Goal: Information Seeking & Learning: Learn about a topic

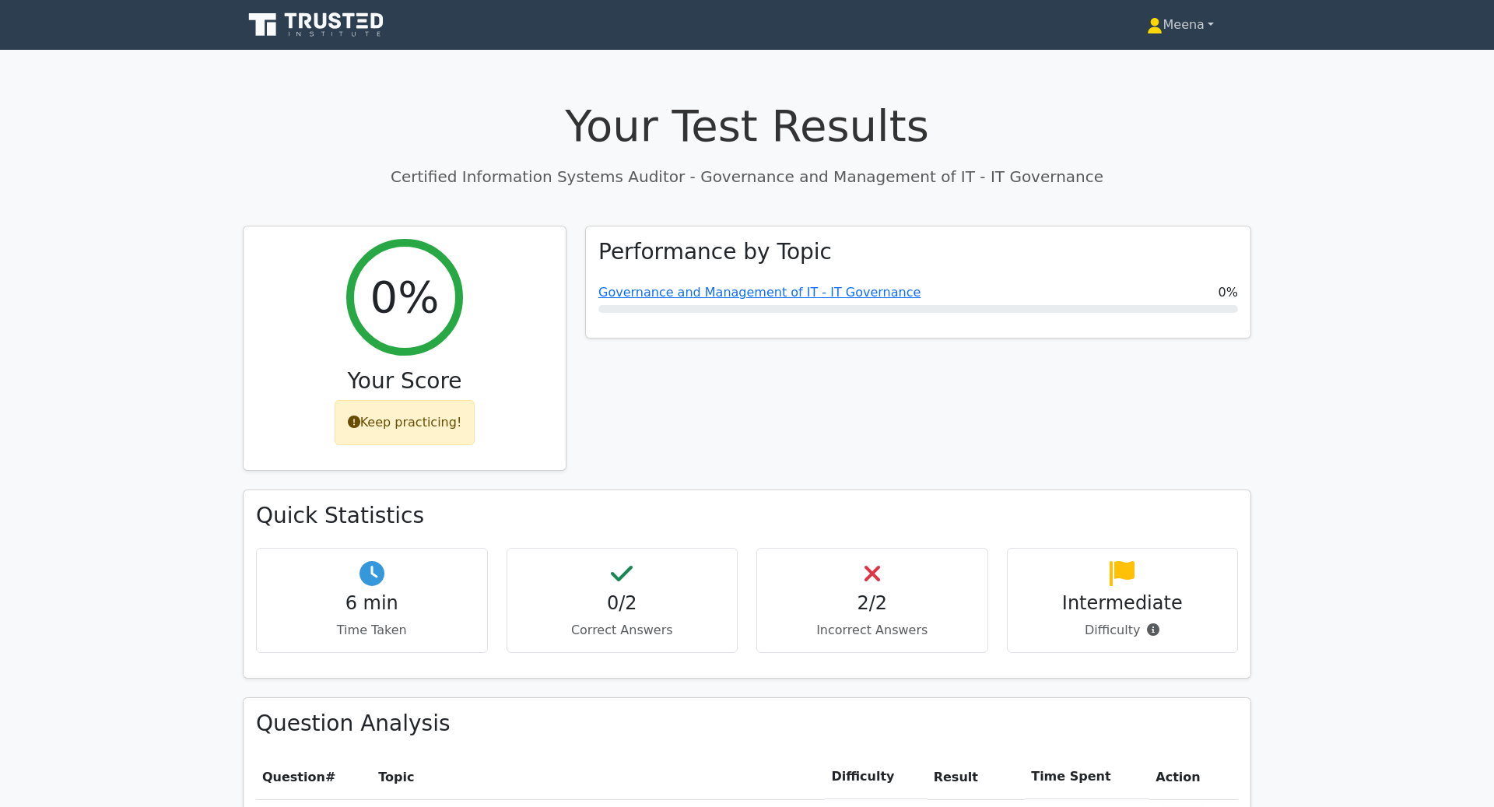
click at [1191, 35] on link "Meena" at bounding box center [1181, 24] width 142 height 31
click at [1165, 65] on link "Profile" at bounding box center [1171, 61] width 123 height 25
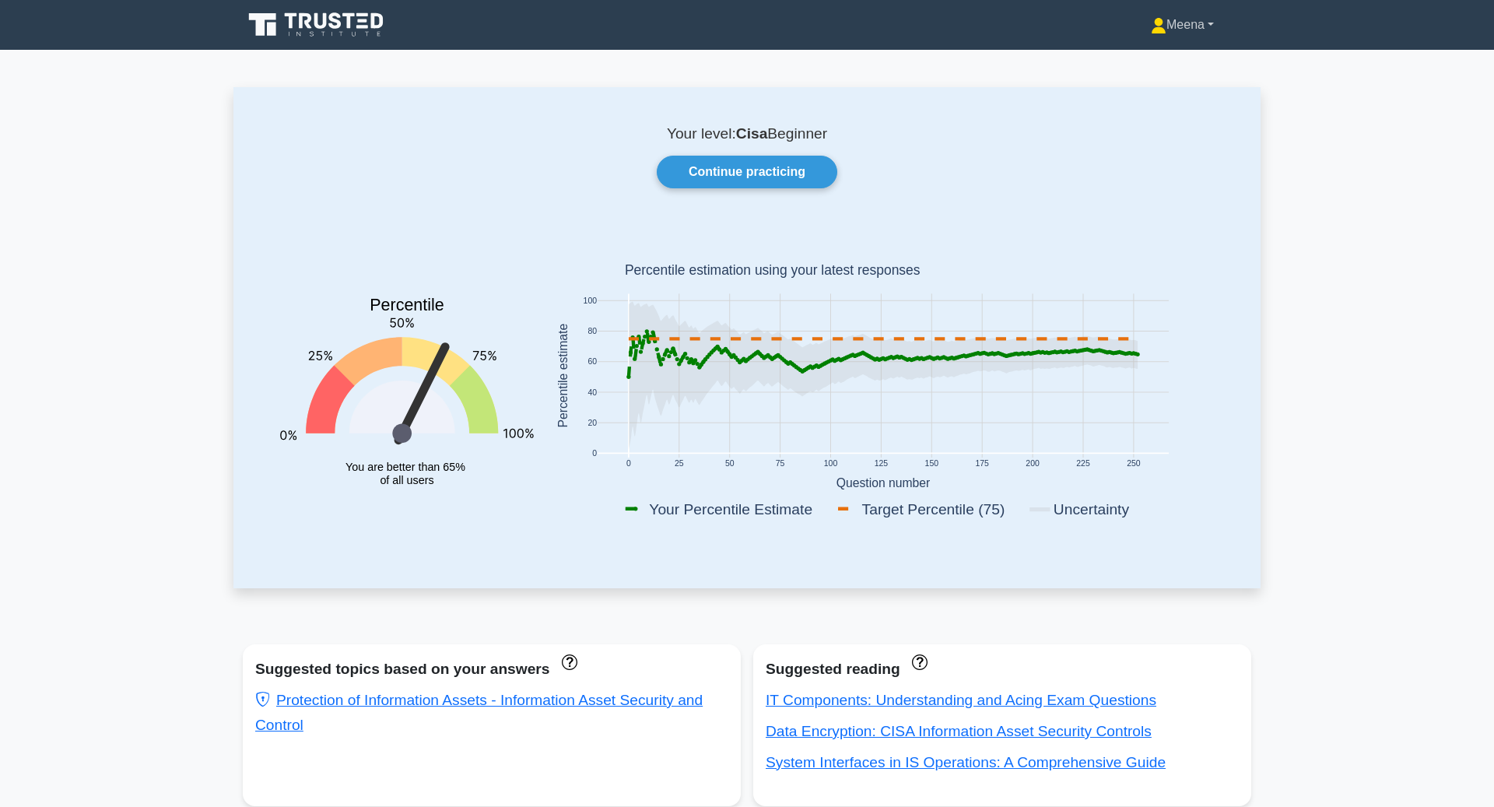
click at [1211, 22] on link "Meena" at bounding box center [1182, 24] width 138 height 31
click at [1176, 84] on link "Settings" at bounding box center [1175, 86] width 123 height 25
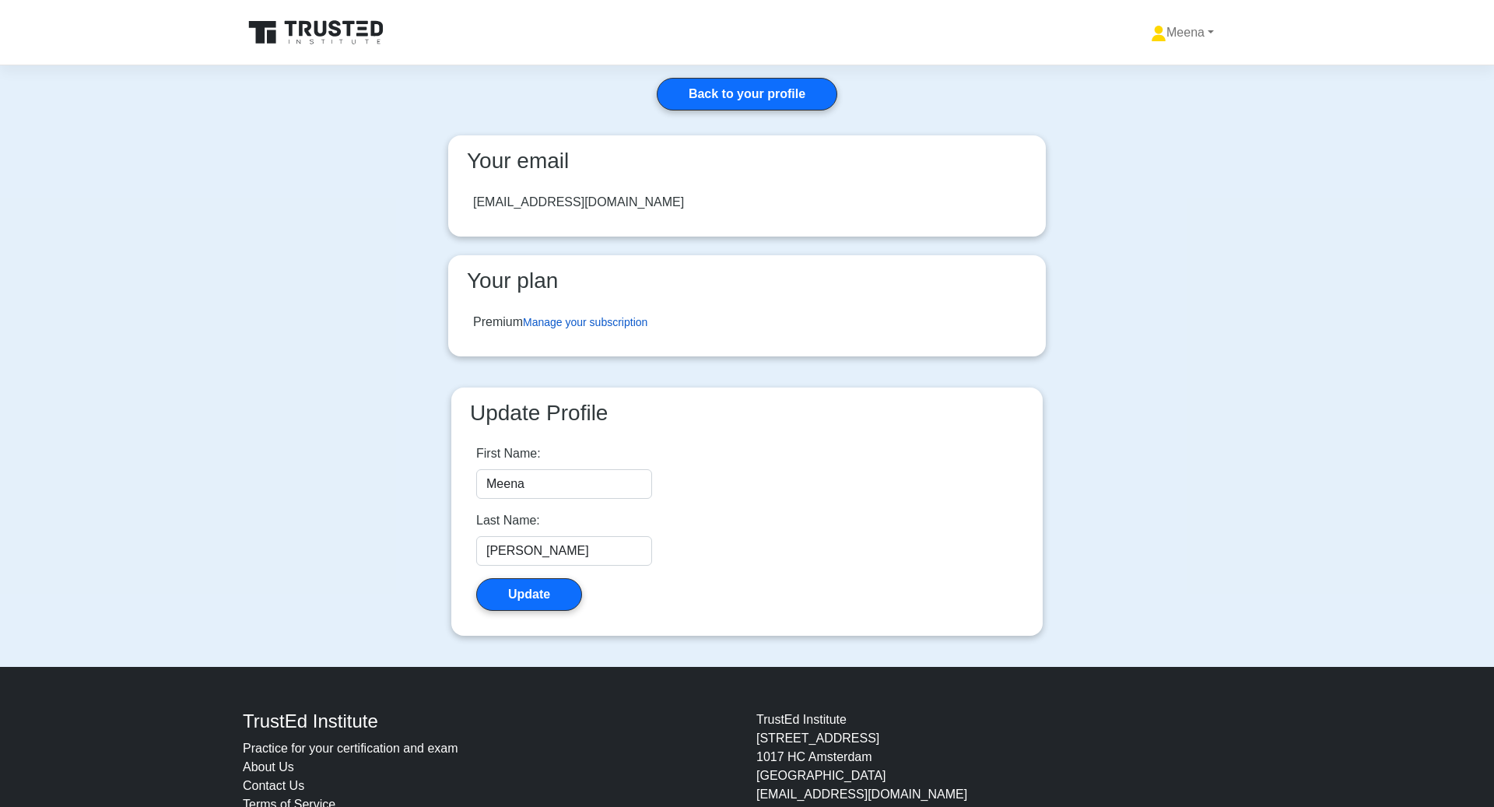
click at [594, 324] on link "Manage your subscription" at bounding box center [585, 322] width 124 height 12
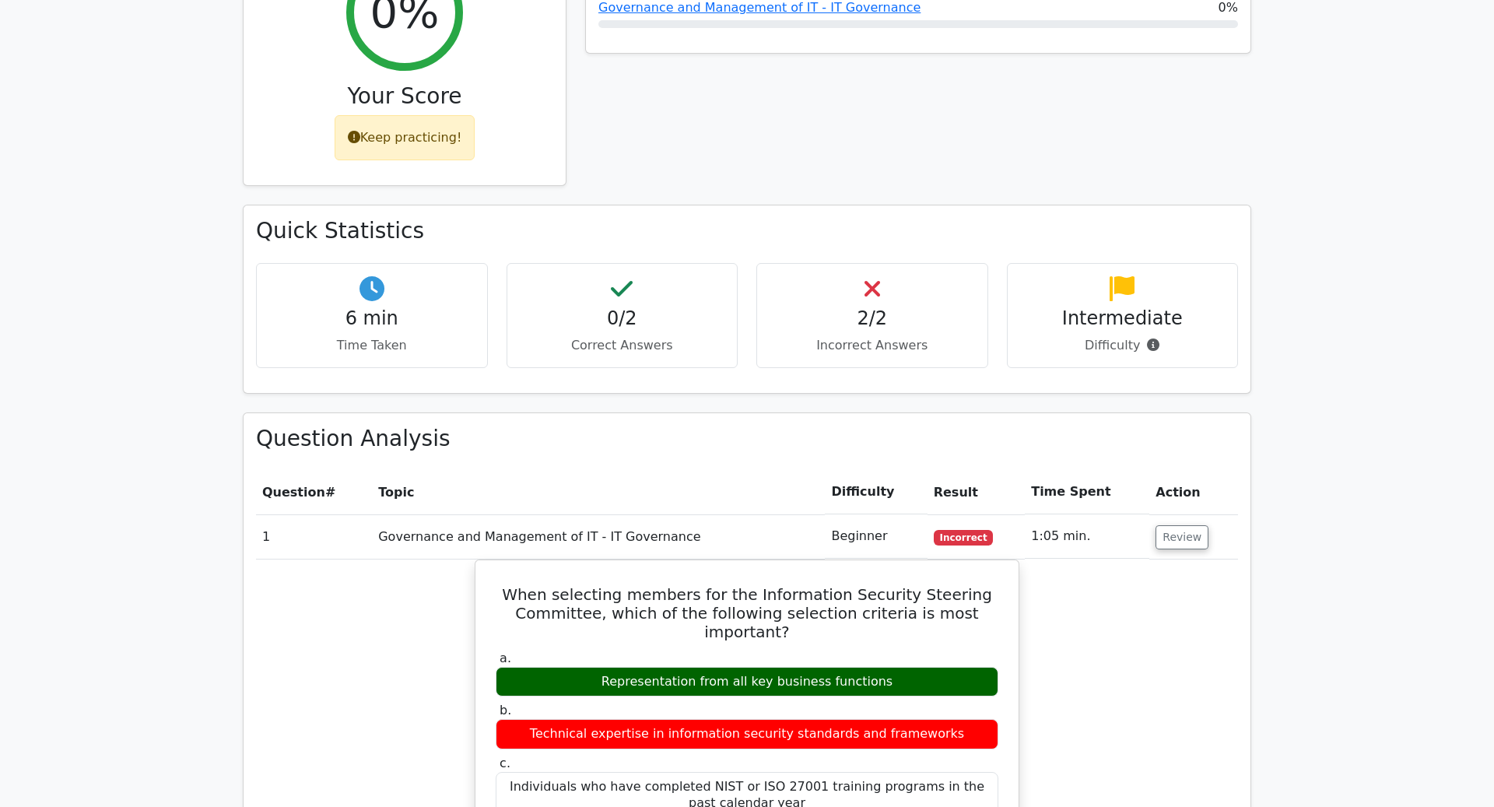
scroll to position [412, 0]
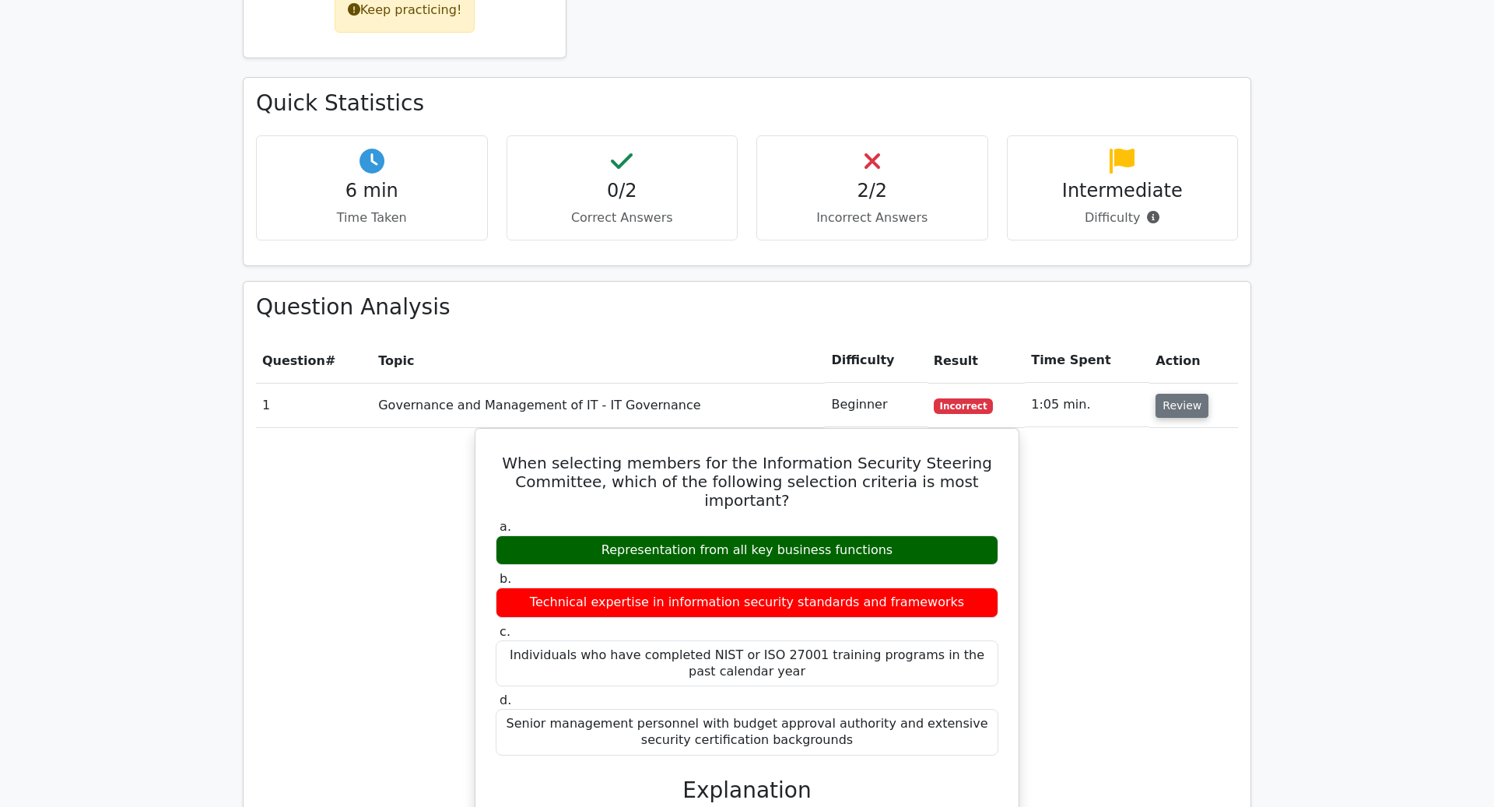
click at [1170, 401] on button "Review" at bounding box center [1181, 406] width 53 height 24
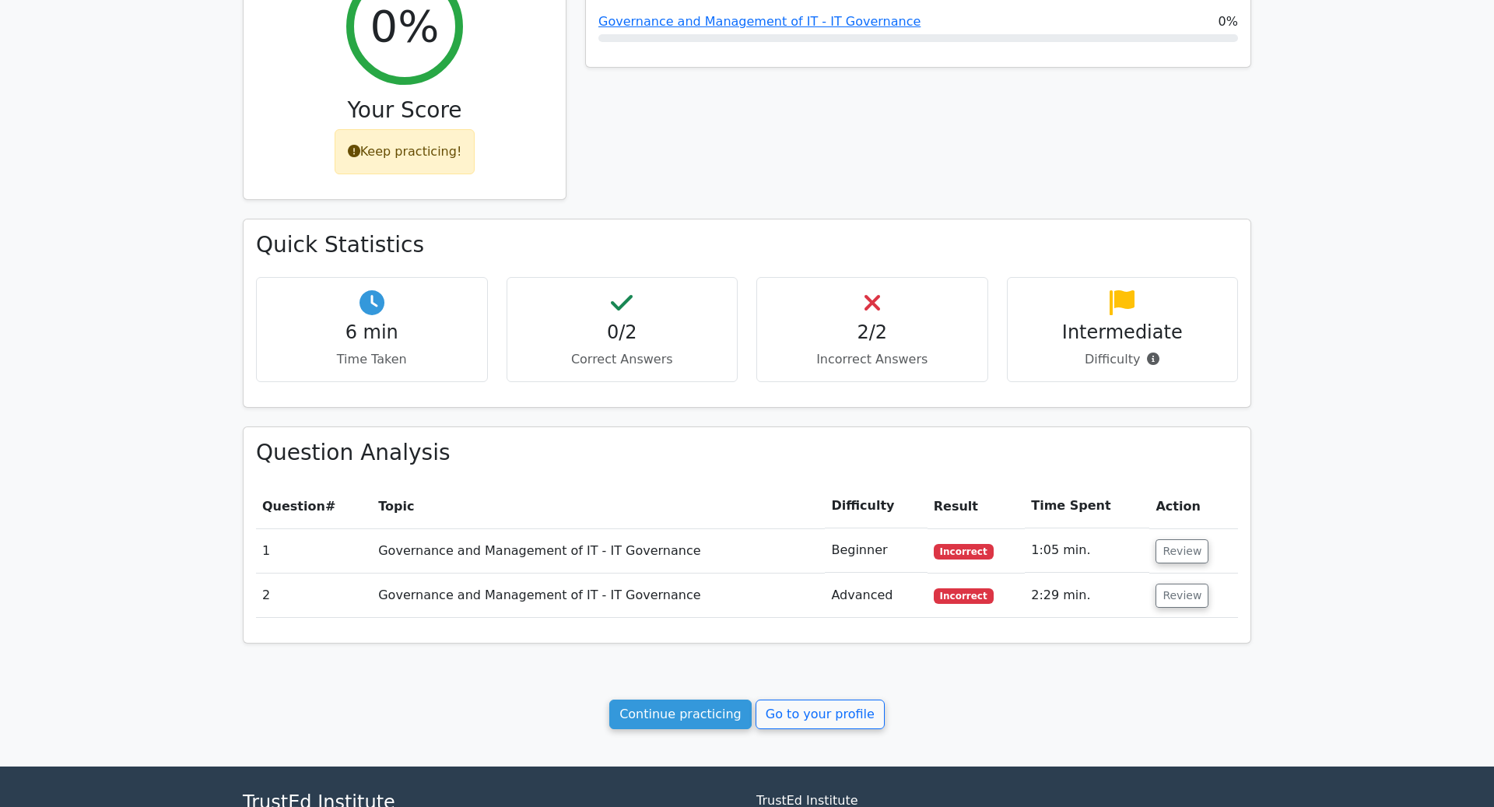
scroll to position [258, 0]
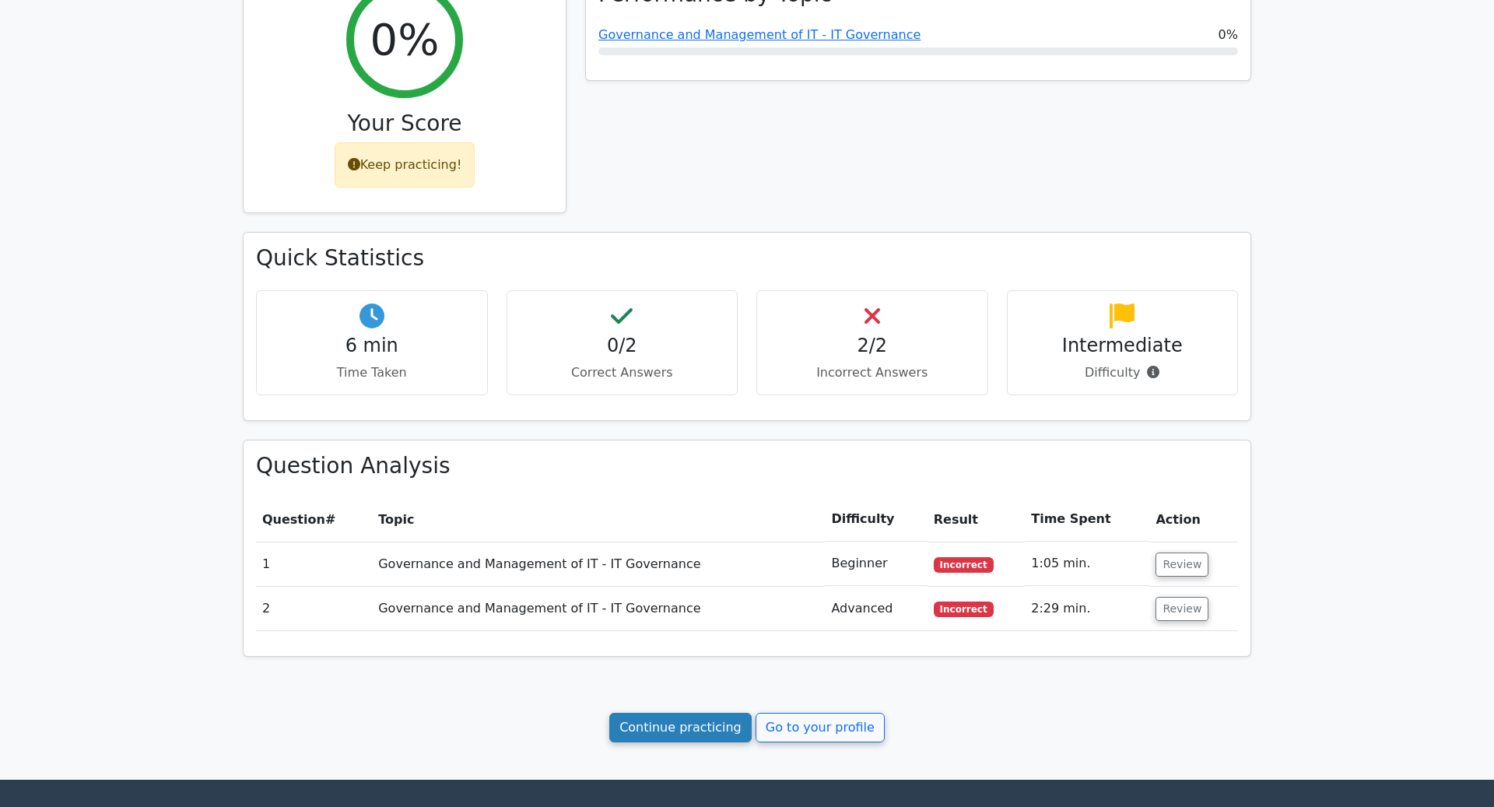
click at [706, 724] on link "Continue practicing" at bounding box center [680, 728] width 142 height 30
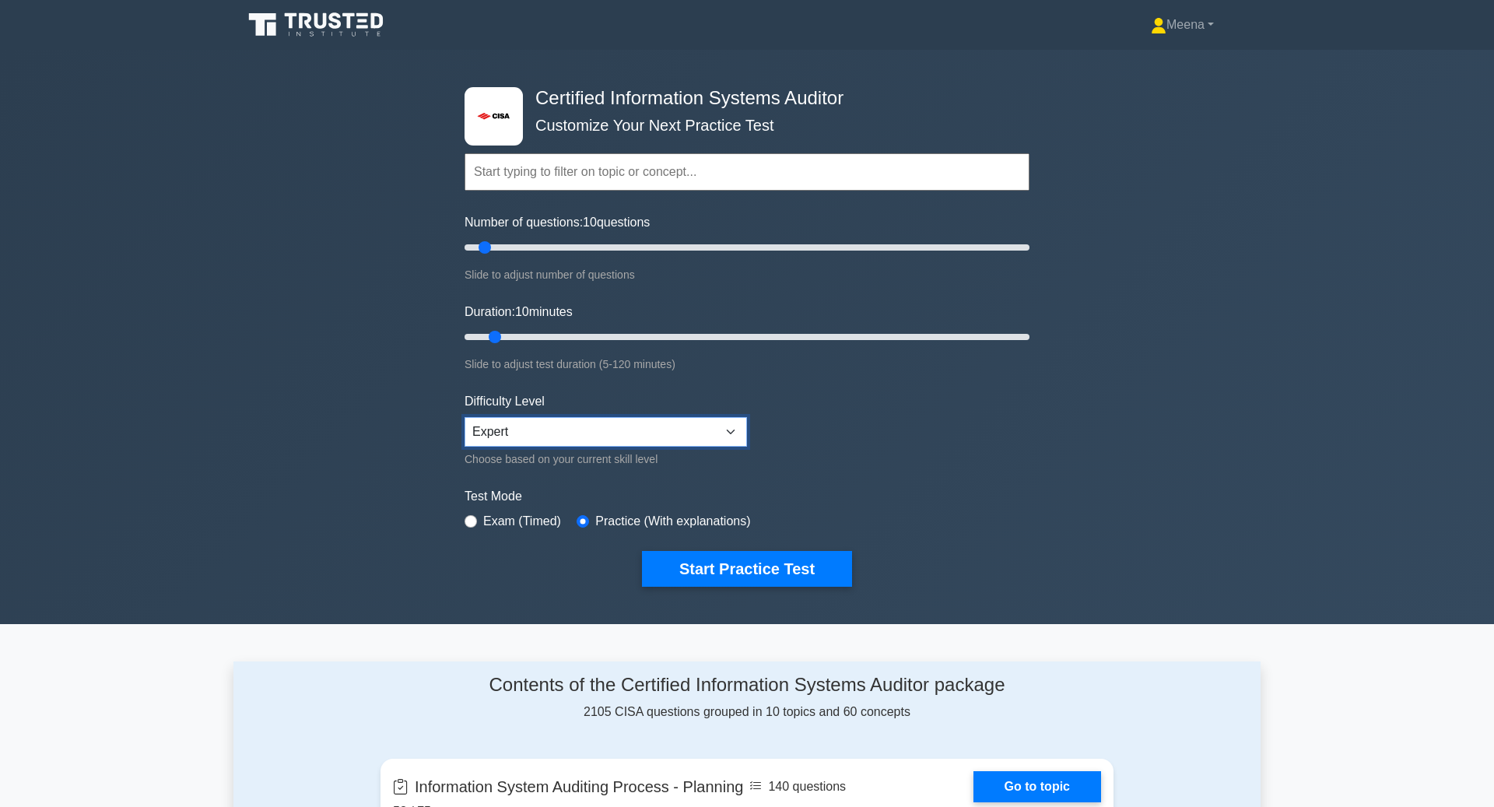
click at [625, 430] on select "Beginner Intermediate Expert" at bounding box center [606, 432] width 282 height 30
select select "intermediate"
click at [465, 417] on select "Beginner Intermediate Expert" at bounding box center [606, 432] width 282 height 30
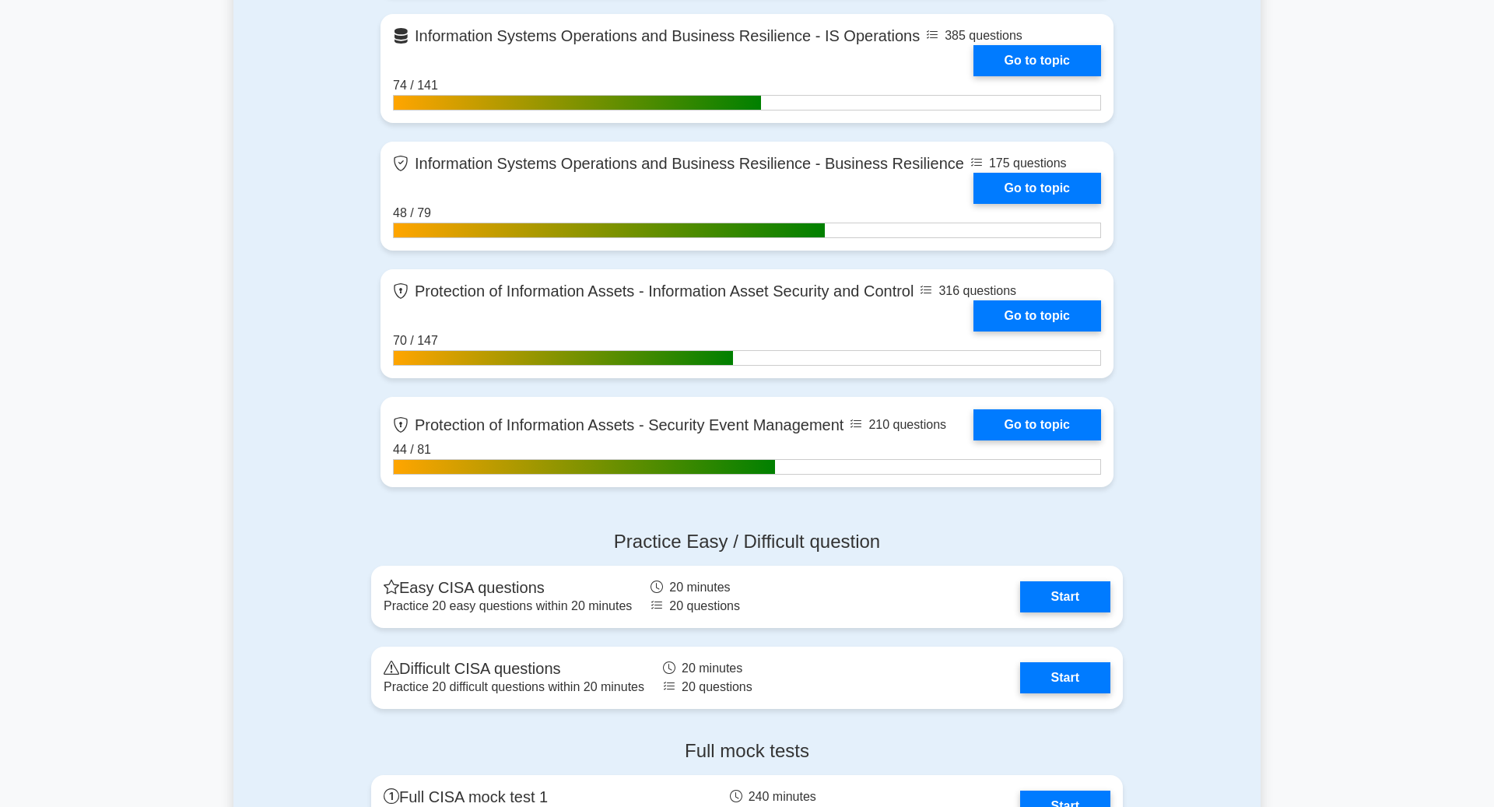
scroll to position [1479, 0]
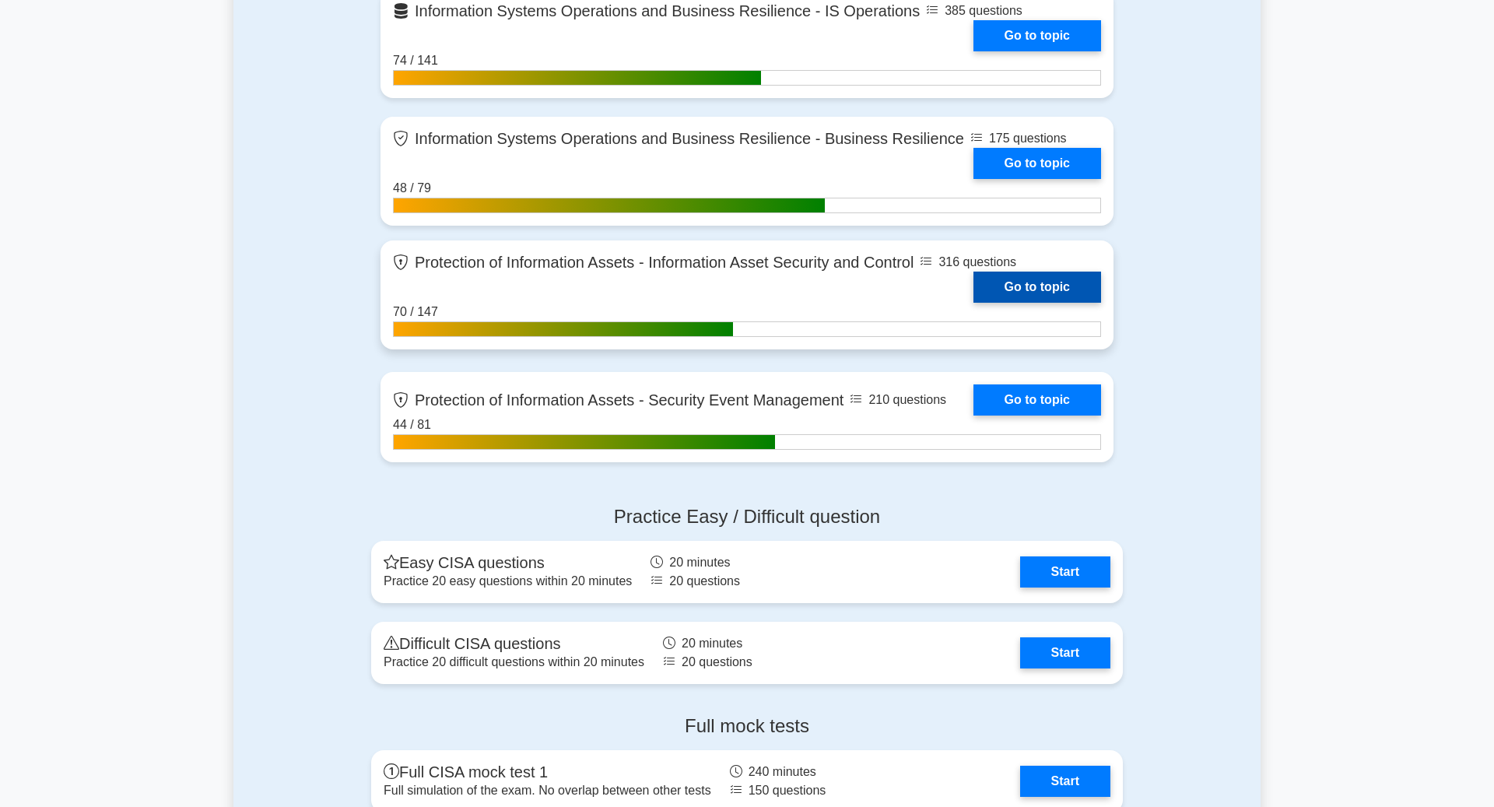
click at [1049, 289] on link "Go to topic" at bounding box center [1037, 287] width 128 height 31
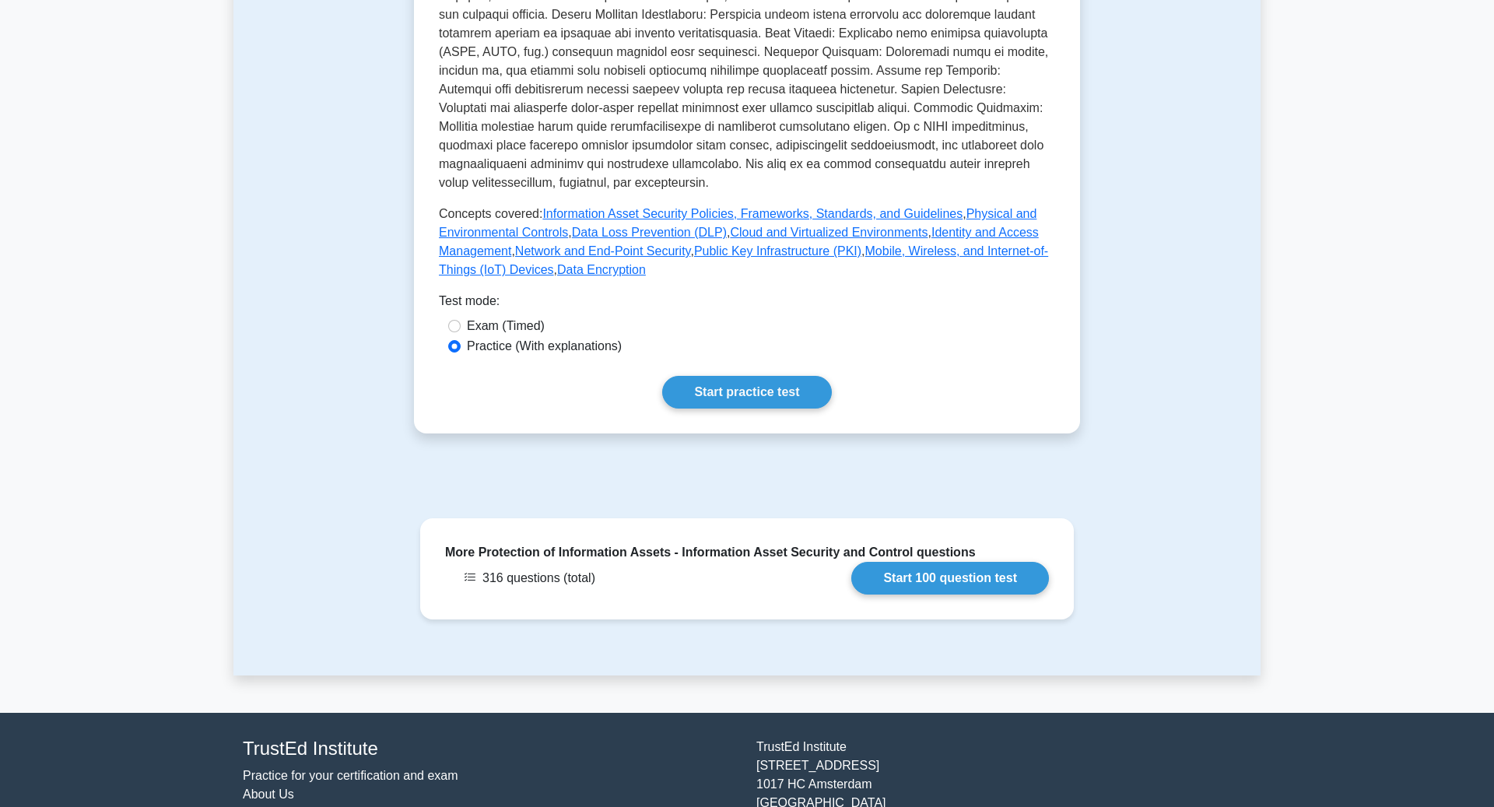
scroll to position [739, 0]
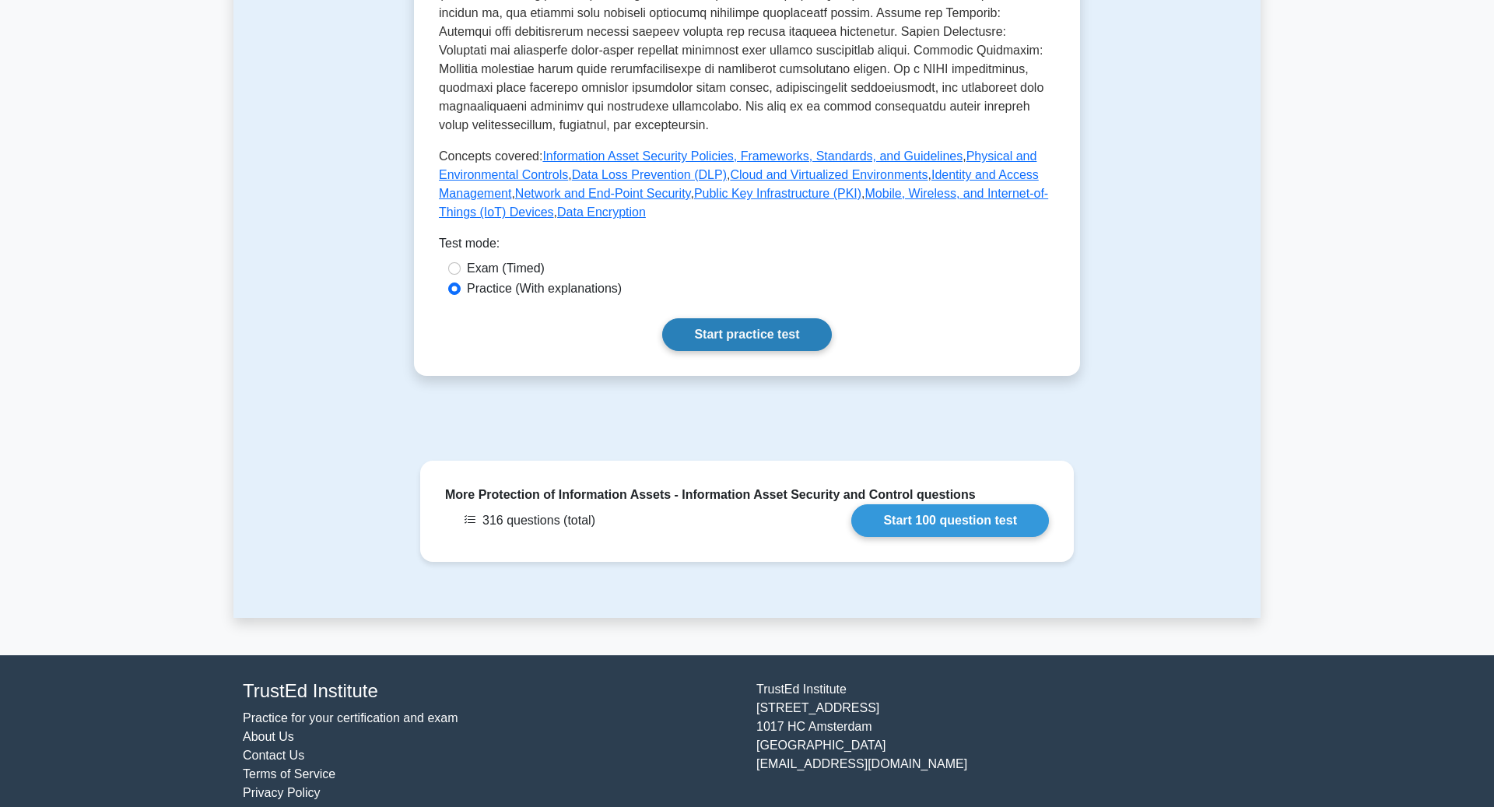
click at [735, 318] on link "Start practice test" at bounding box center [746, 334] width 169 height 33
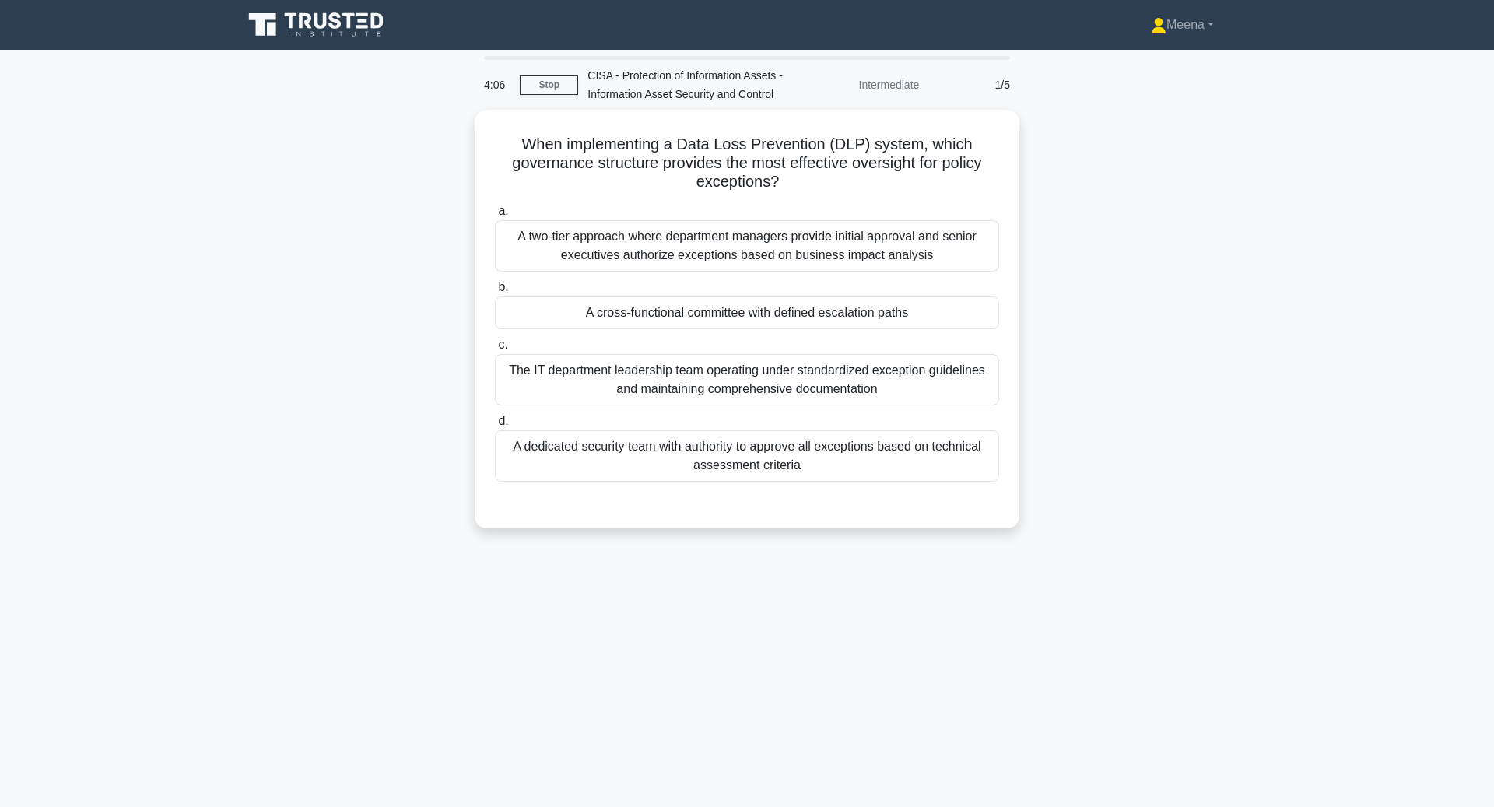
click at [735, 314] on div "A cross-functional committee with defined escalation paths" at bounding box center [747, 312] width 504 height 33
click at [495, 293] on input "b. A cross-functional committee with defined escalation paths" at bounding box center [495, 287] width 0 height 10
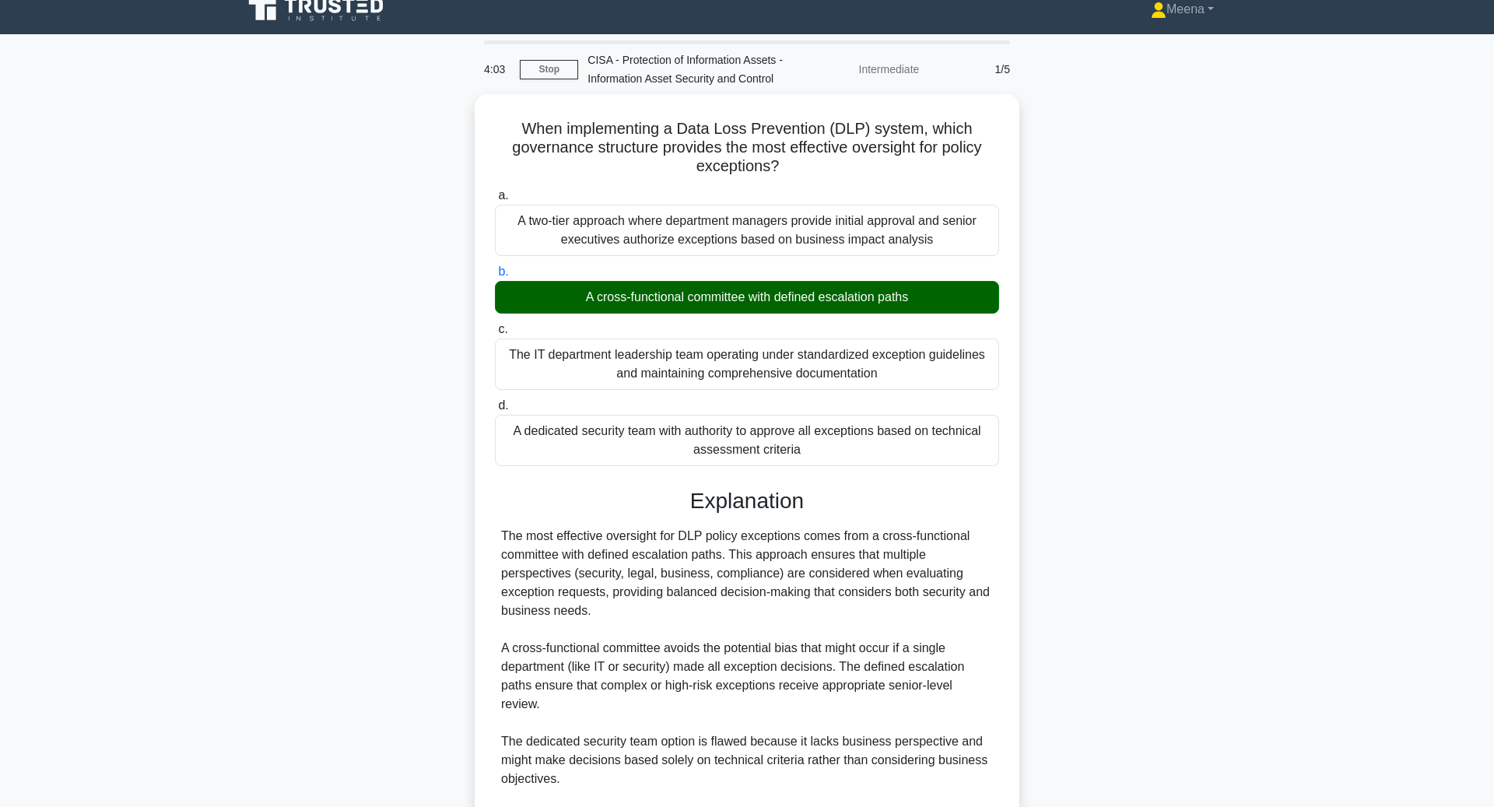
scroll to position [280, 0]
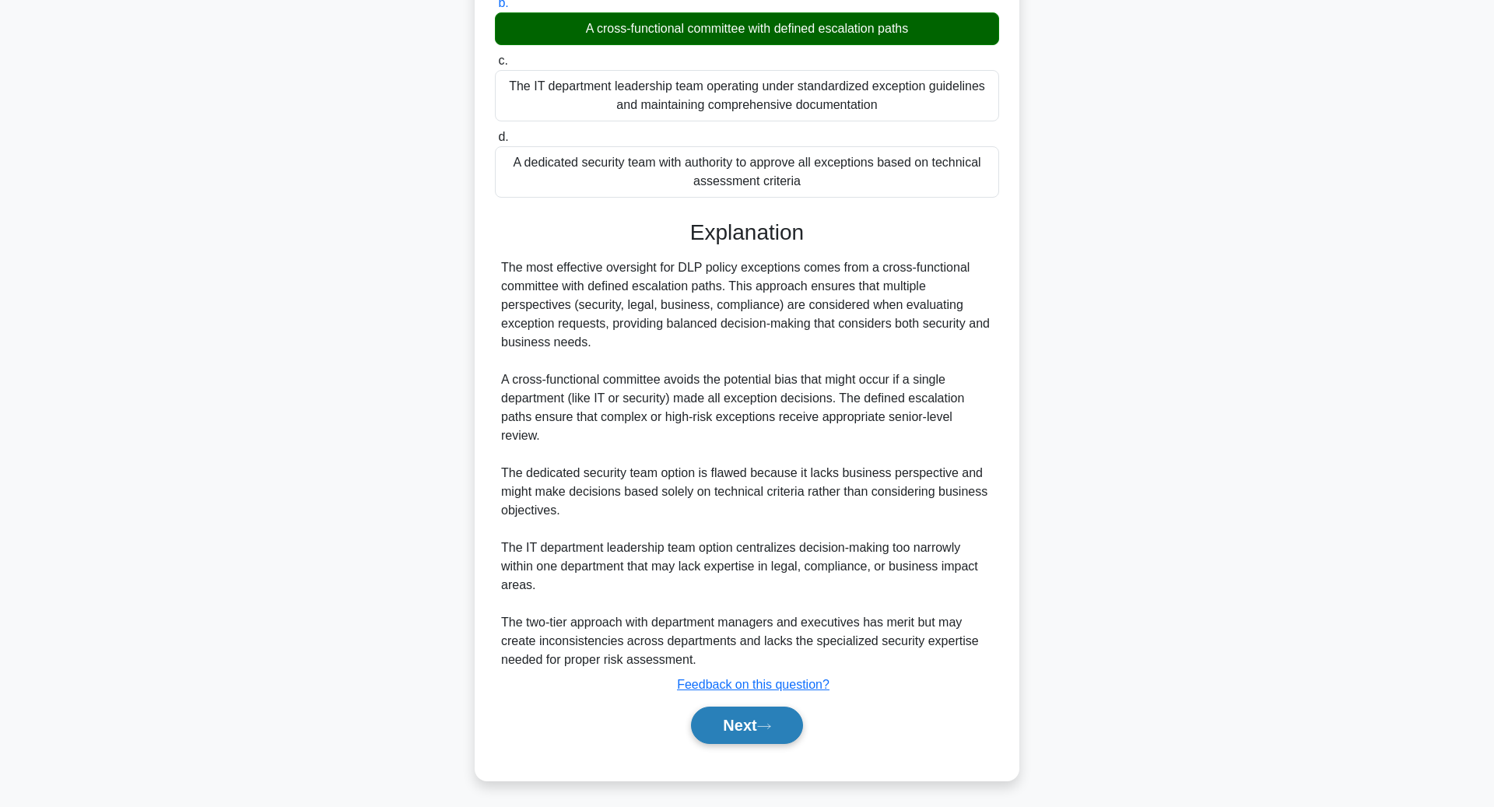
click at [731, 714] on button "Next" at bounding box center [746, 725] width 111 height 37
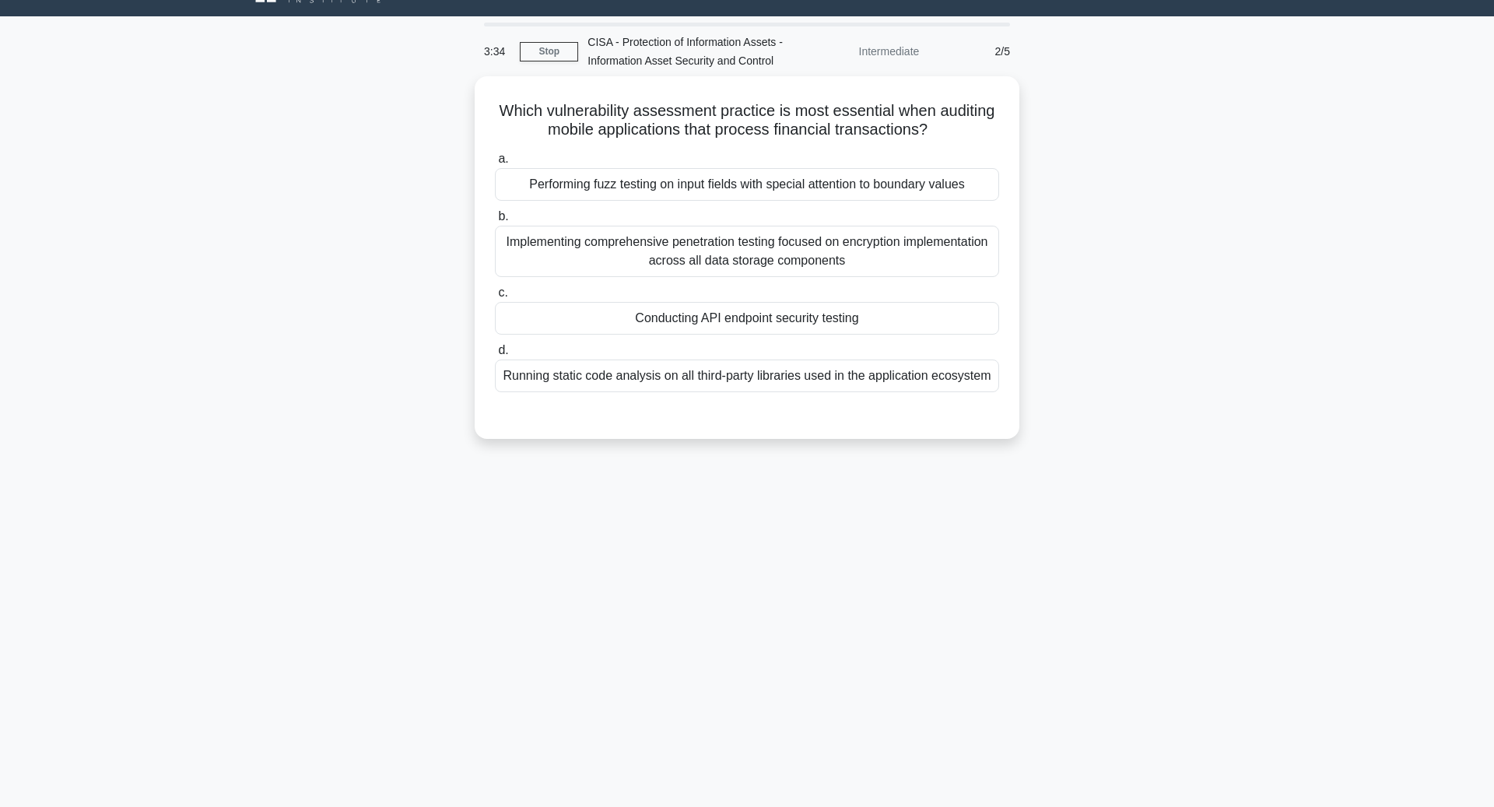
scroll to position [0, 0]
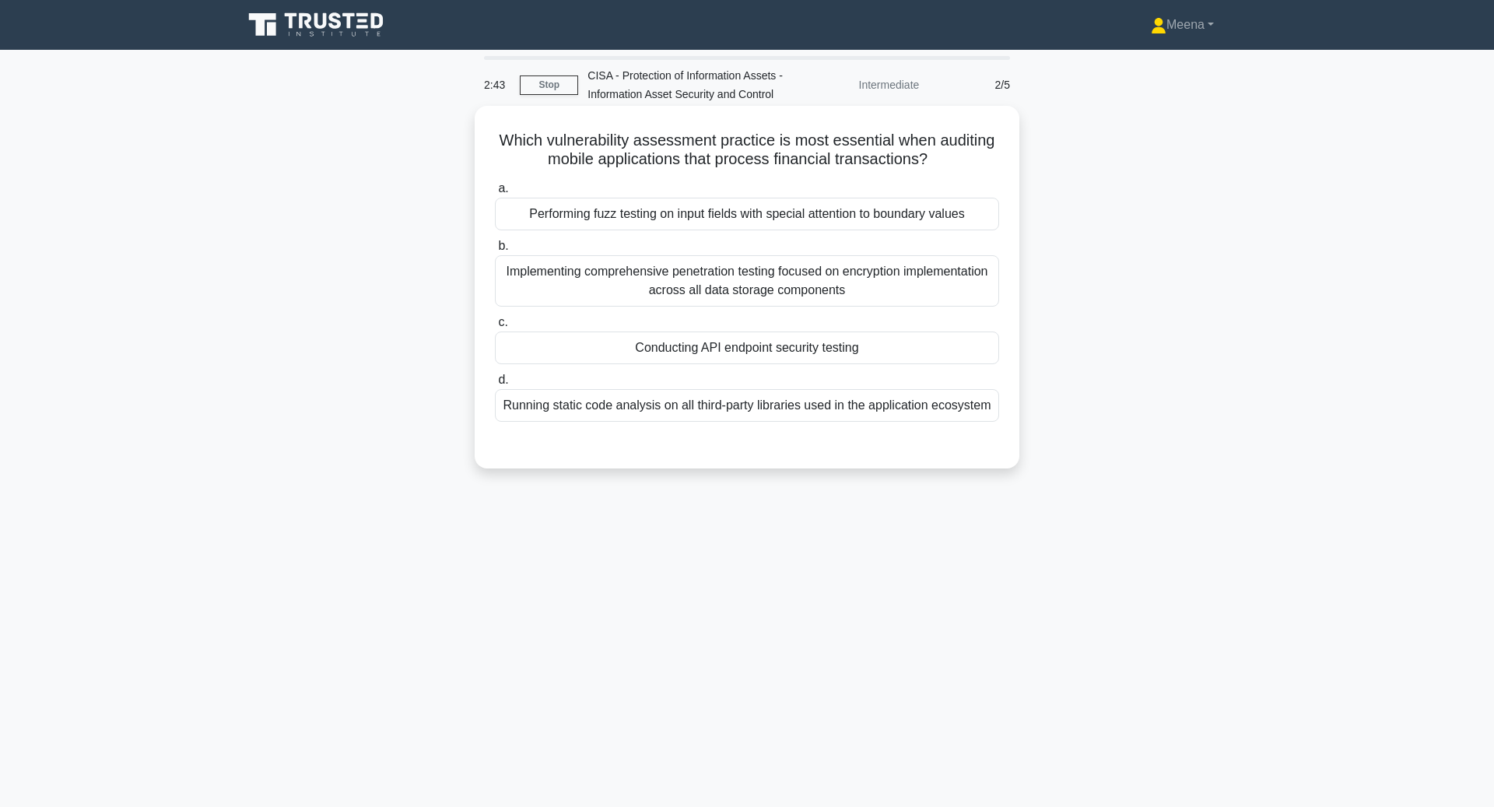
click at [735, 359] on div "Conducting API endpoint security testing" at bounding box center [747, 347] width 504 height 33
click at [495, 328] on input "c. Conducting API endpoint security testing" at bounding box center [495, 322] width 0 height 10
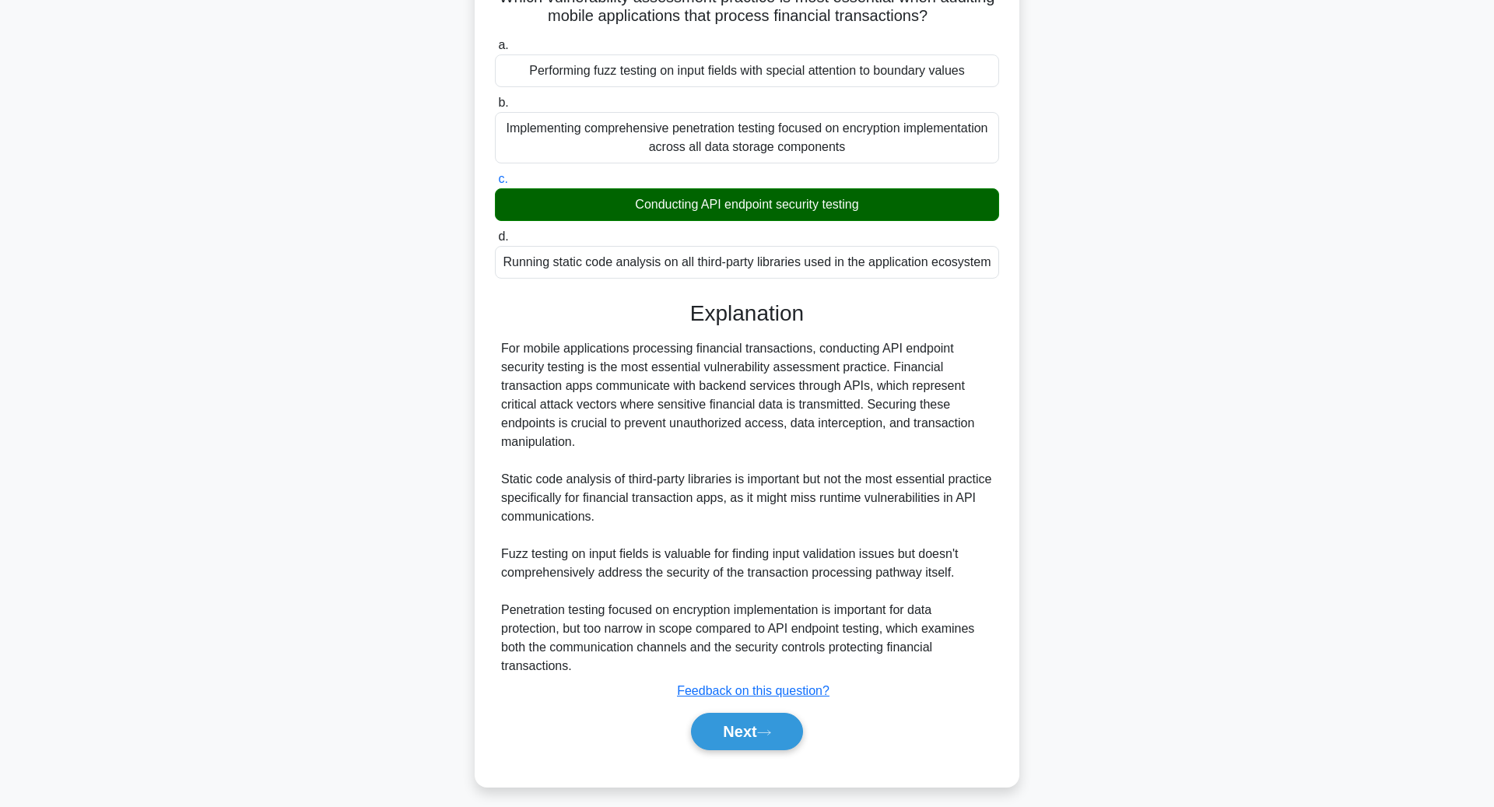
scroll to position [149, 0]
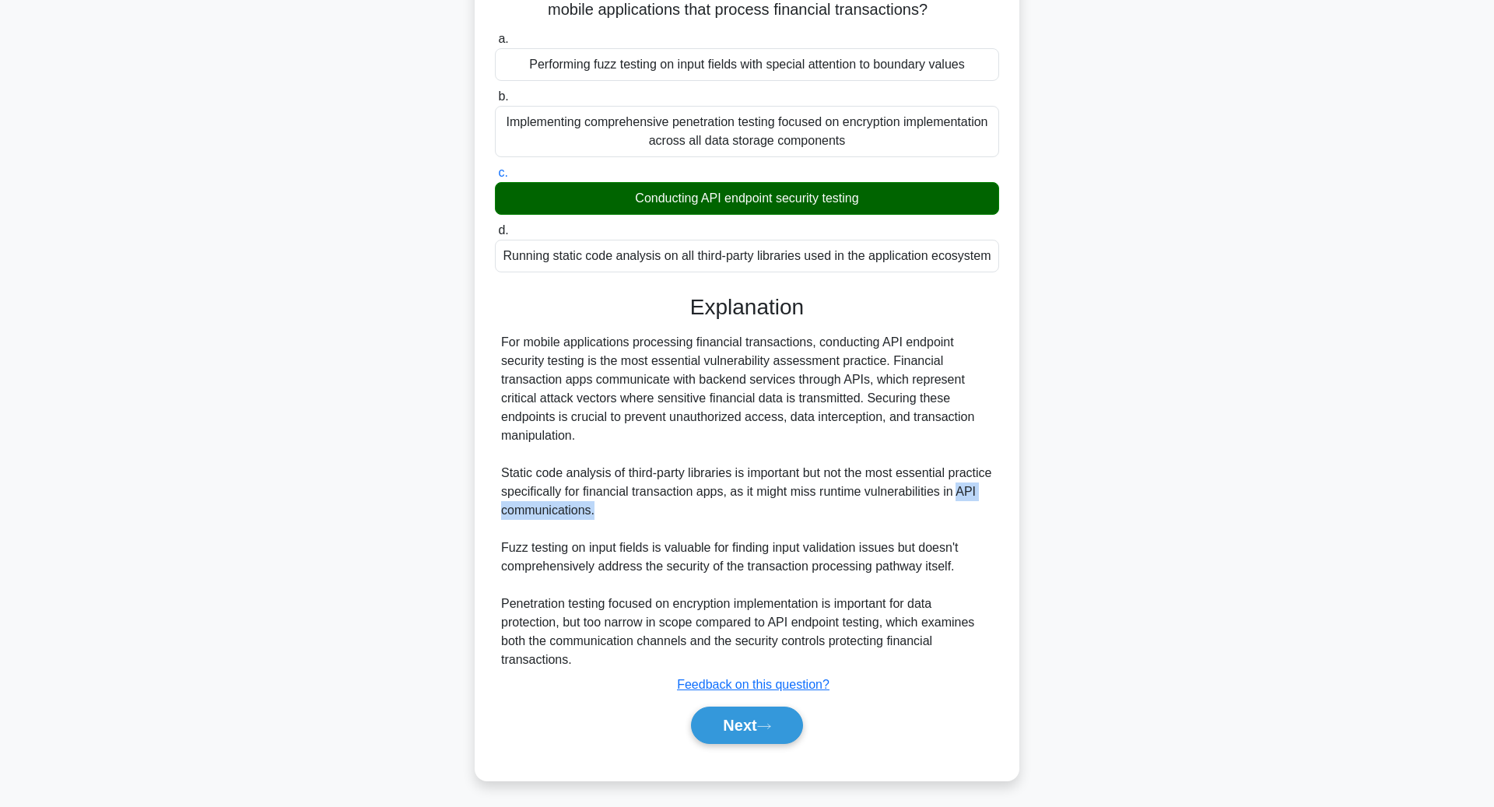
drag, startPoint x: 517, startPoint y: 505, endPoint x: 623, endPoint y: 503, distance: 106.6
click at [627, 505] on div "For mobile applications processing financial transactions, conducting API endpo…" at bounding box center [747, 501] width 492 height 336
click at [635, 193] on div "Conducting API endpoint security testing" at bounding box center [747, 198] width 504 height 33
click at [495, 178] on input "c. Conducting API endpoint security testing" at bounding box center [495, 173] width 0 height 10
drag, startPoint x: 640, startPoint y: 198, endPoint x: 767, endPoint y: 205, distance: 127.8
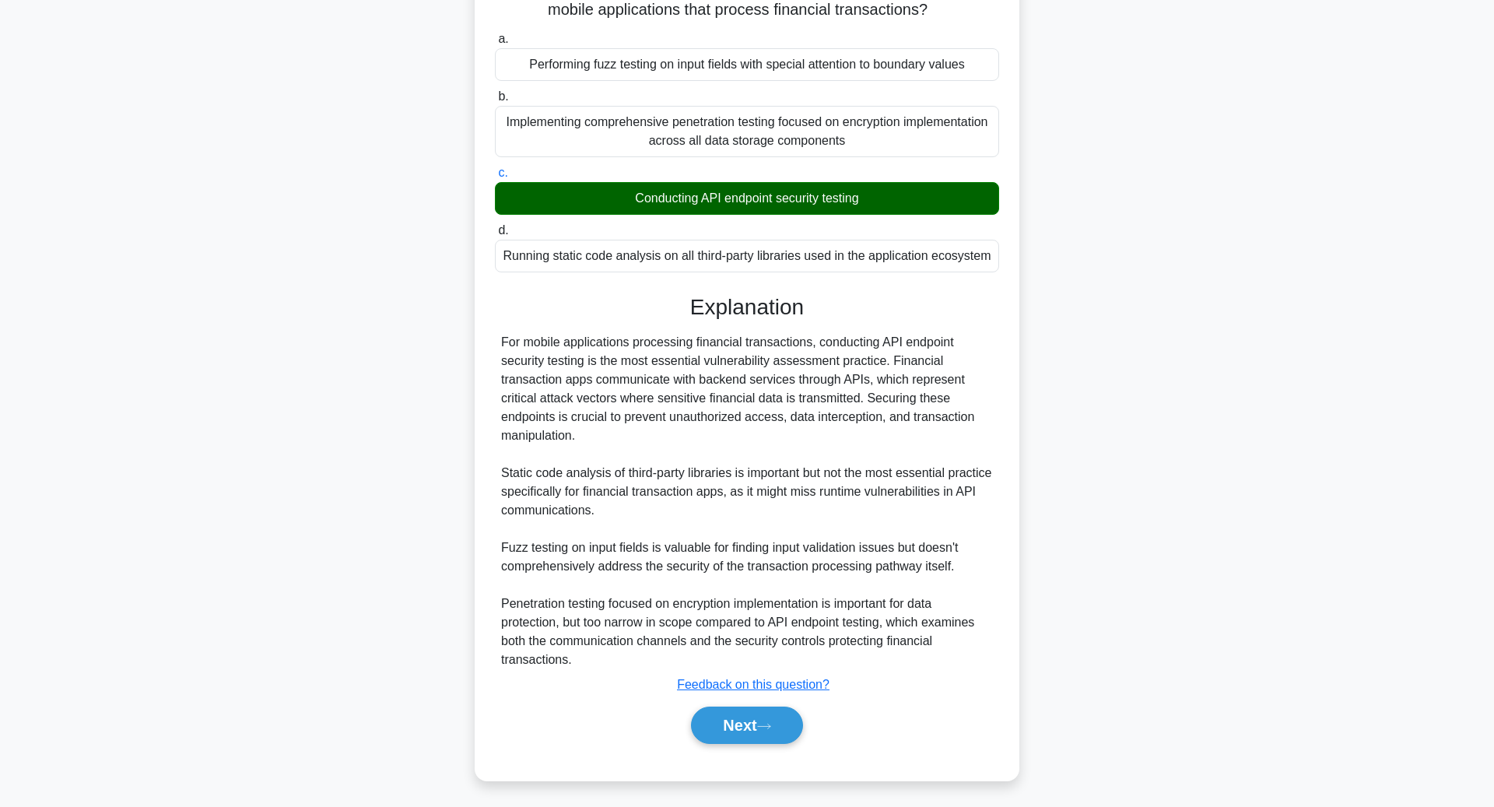
click at [773, 206] on div "Conducting API endpoint security testing" at bounding box center [747, 198] width 504 height 33
copy div "onducting API endpoint"
click at [742, 719] on button "Next" at bounding box center [746, 725] width 111 height 37
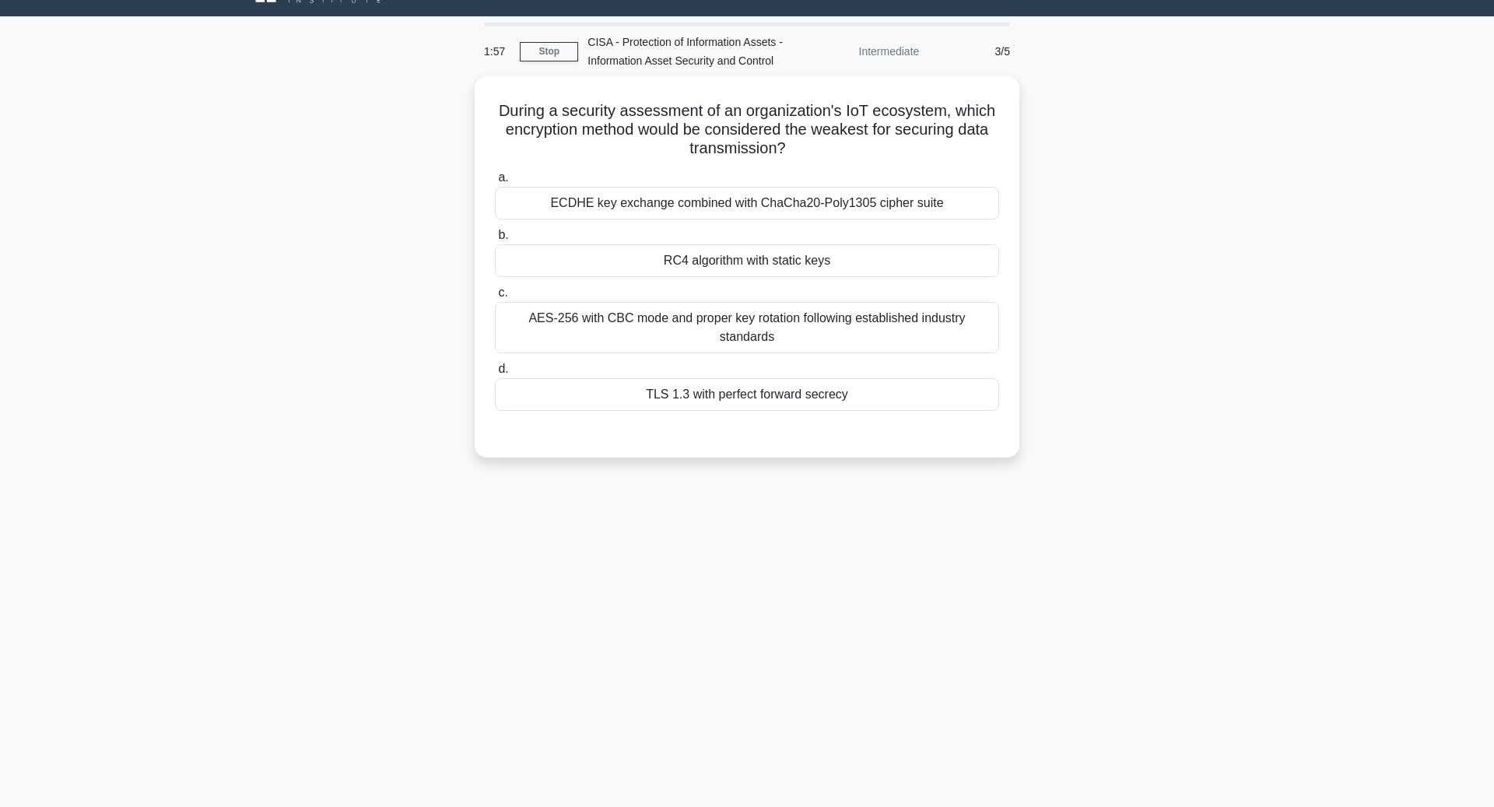
scroll to position [0, 0]
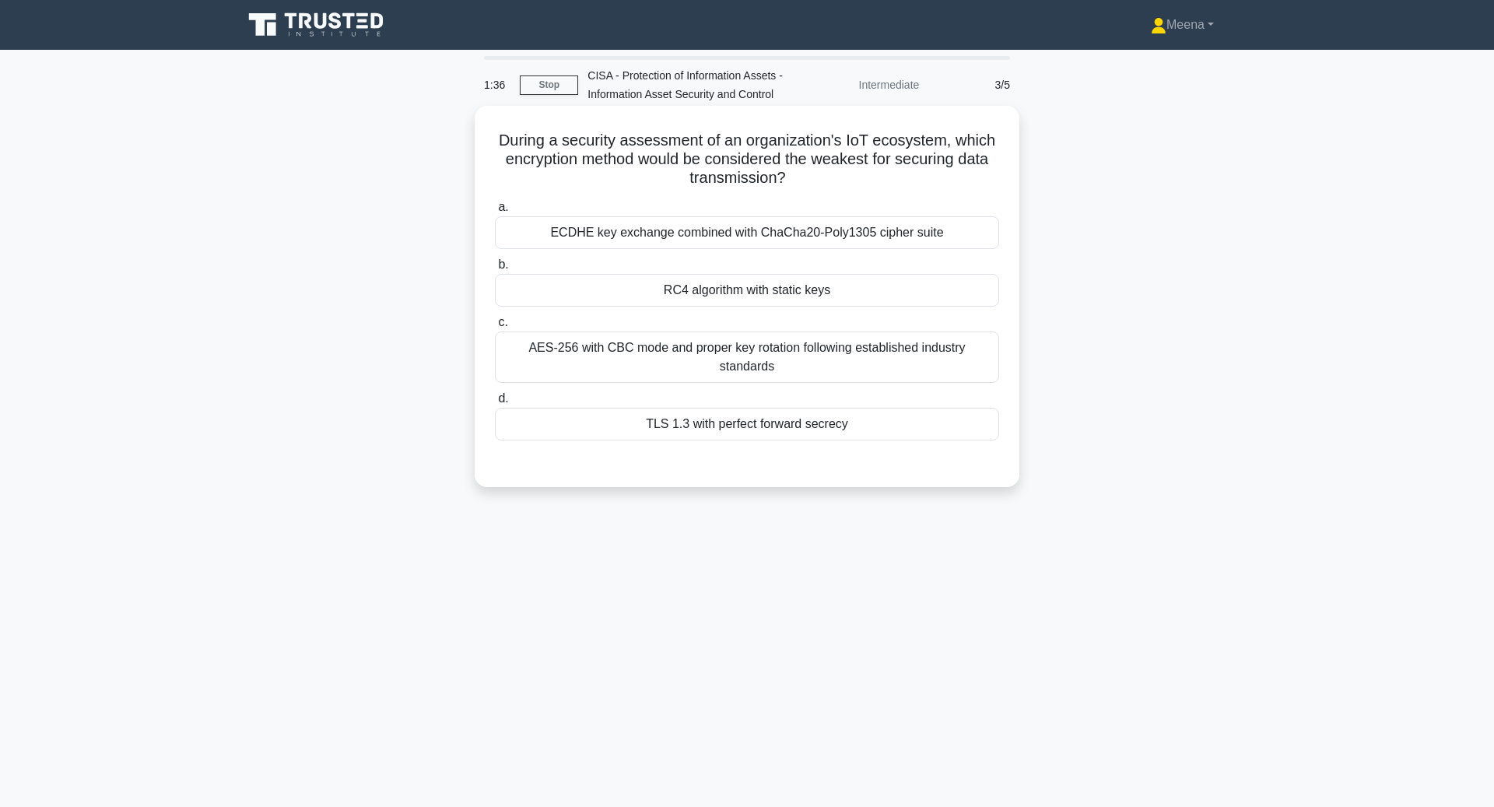
click at [768, 429] on div "TLS 1.3 with perfect forward secrecy" at bounding box center [747, 424] width 504 height 33
click at [495, 404] on input "d. TLS 1.3 with perfect forward secrecy" at bounding box center [495, 399] width 0 height 10
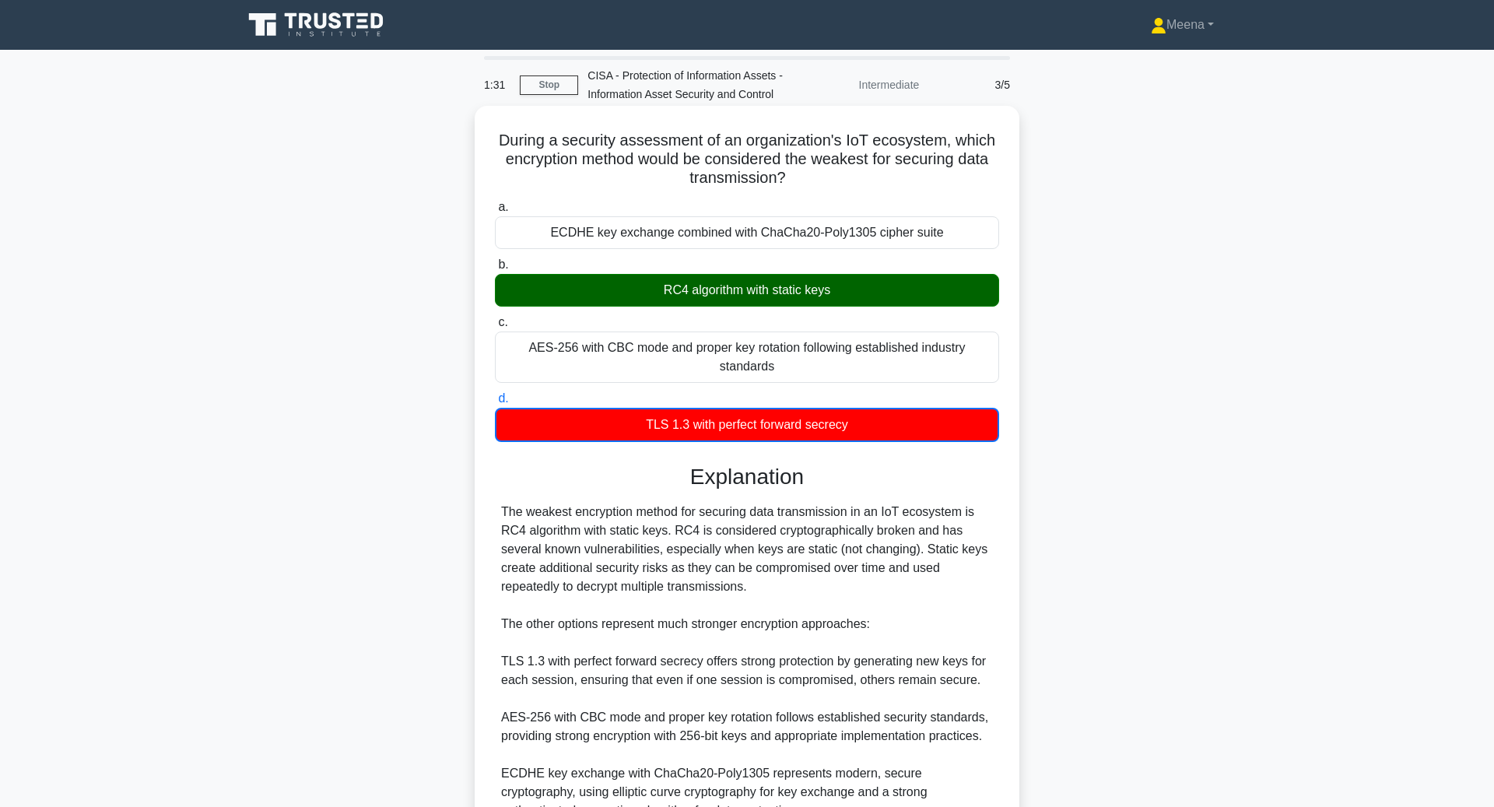
drag, startPoint x: 656, startPoint y: 296, endPoint x: 843, endPoint y: 303, distance: 187.6
click at [843, 300] on div "RC4 algorithm with static keys" at bounding box center [747, 290] width 504 height 33
copy div "RC4 algorithm with static keys"
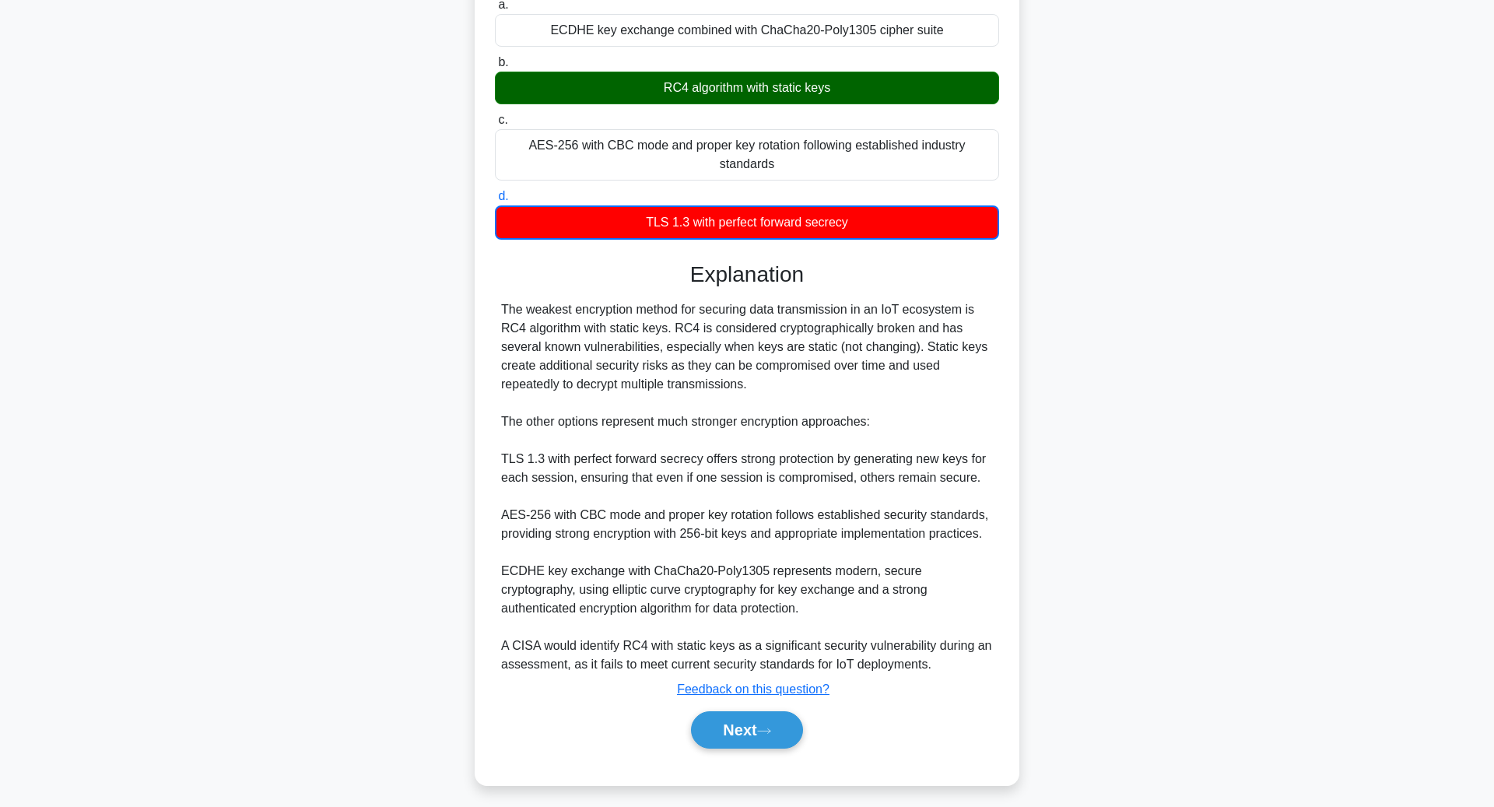
scroll to position [208, 0]
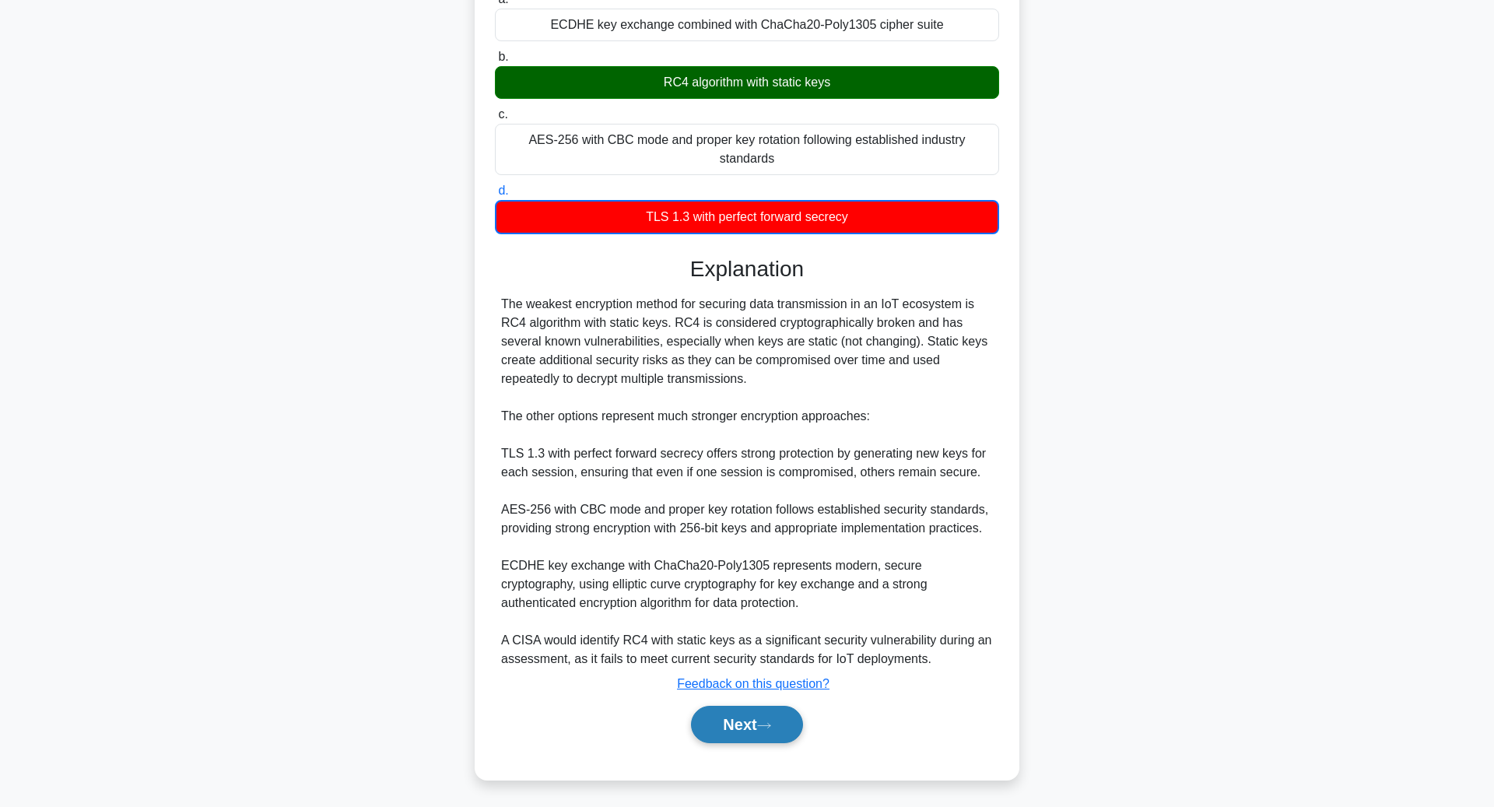
click at [764, 718] on button "Next" at bounding box center [746, 724] width 111 height 37
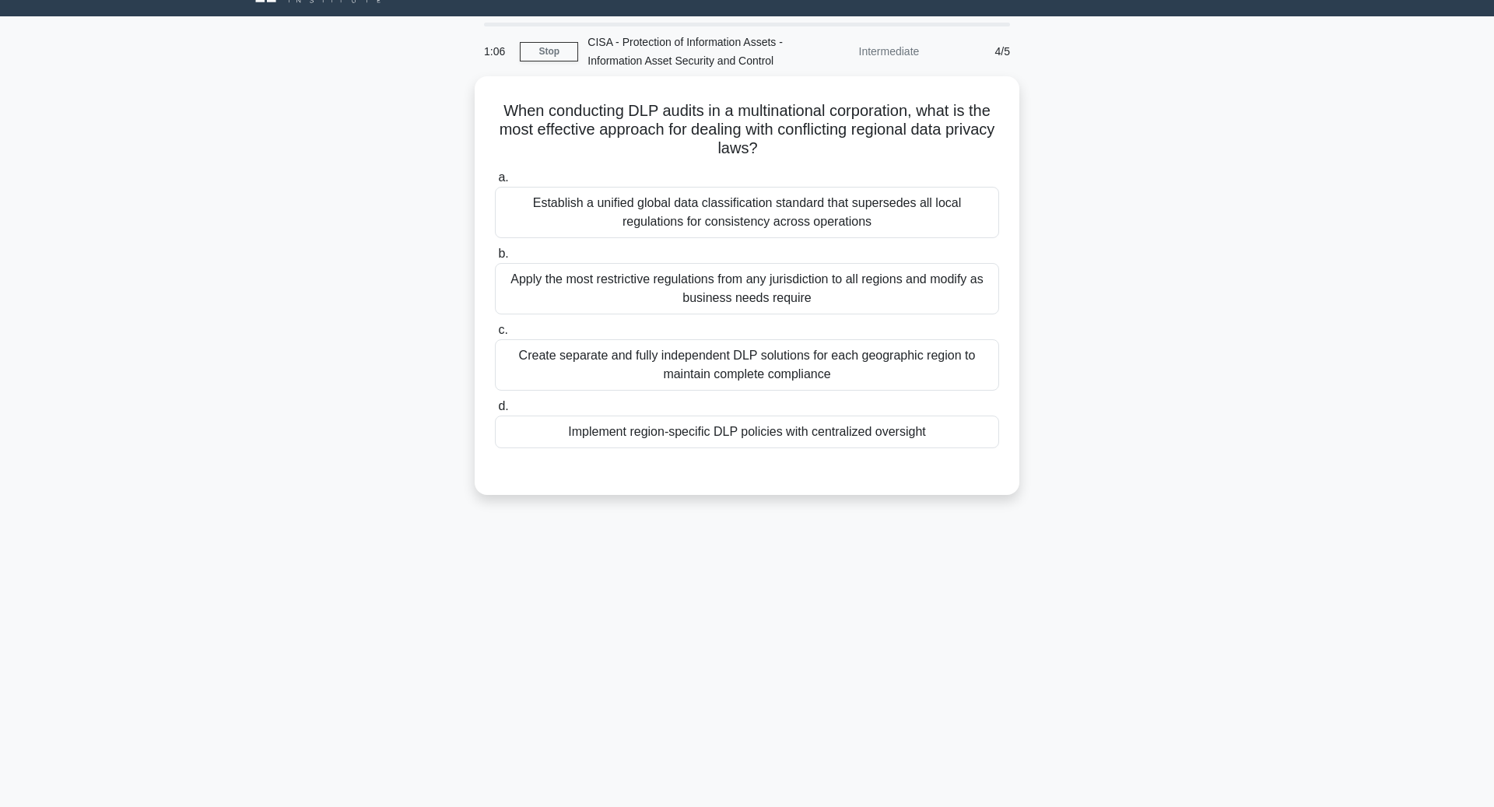
scroll to position [0, 0]
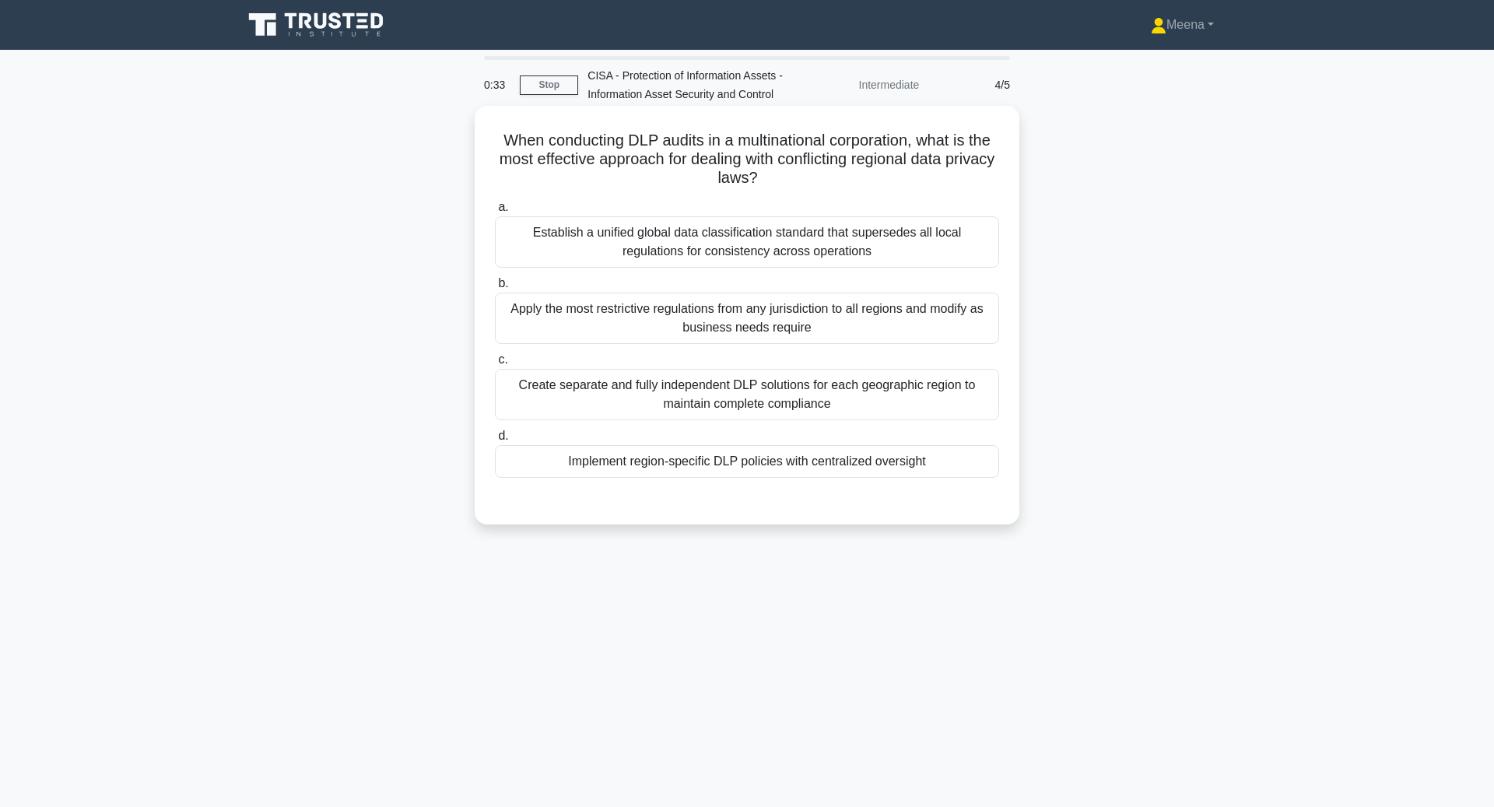
click at [789, 465] on div "Implement region-specific DLP policies with centralized oversight" at bounding box center [747, 461] width 504 height 33
click at [495, 441] on input "d. Implement region-specific DLP policies with centralized oversight" at bounding box center [495, 436] width 0 height 10
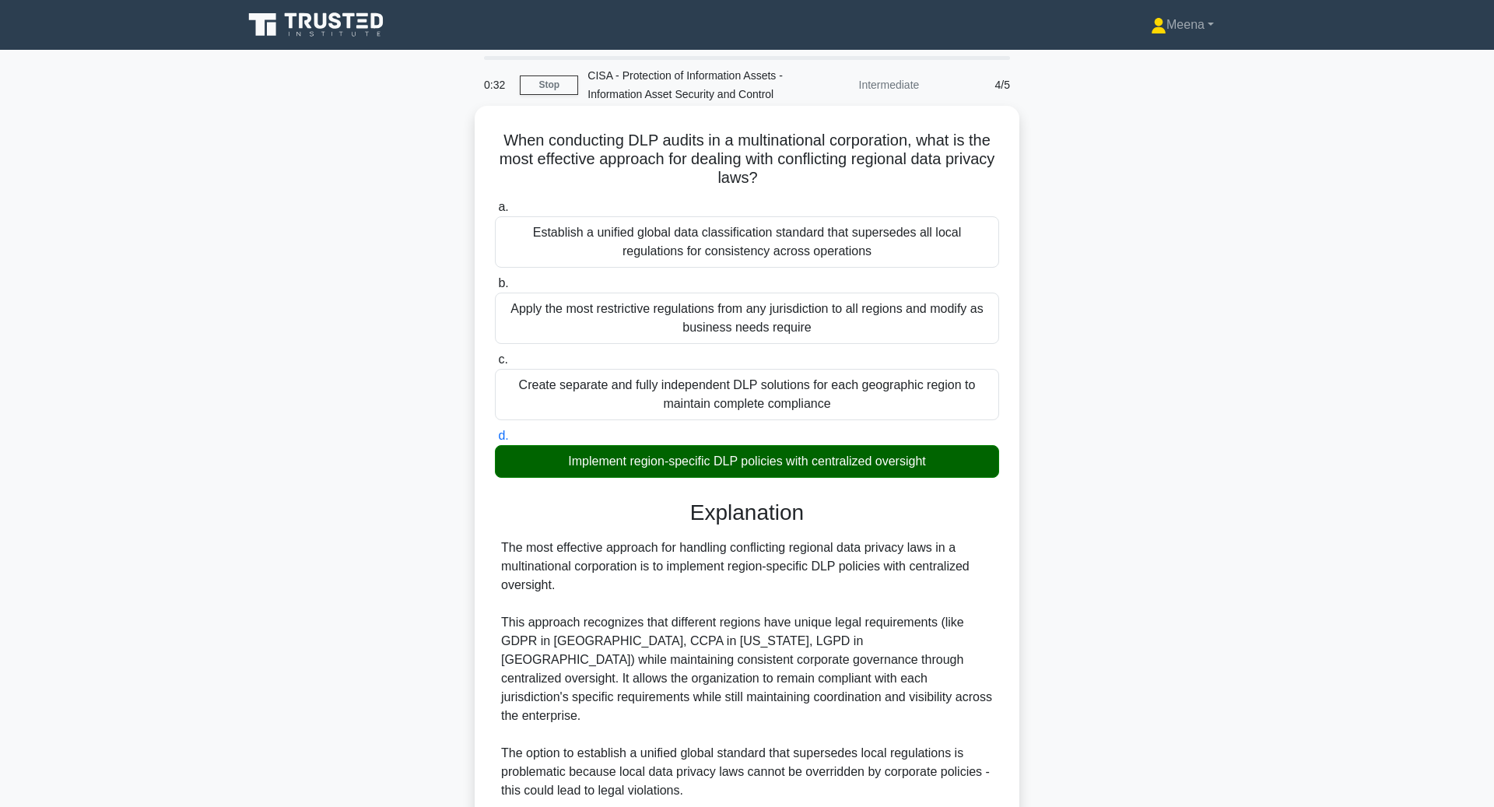
scroll to position [261, 0]
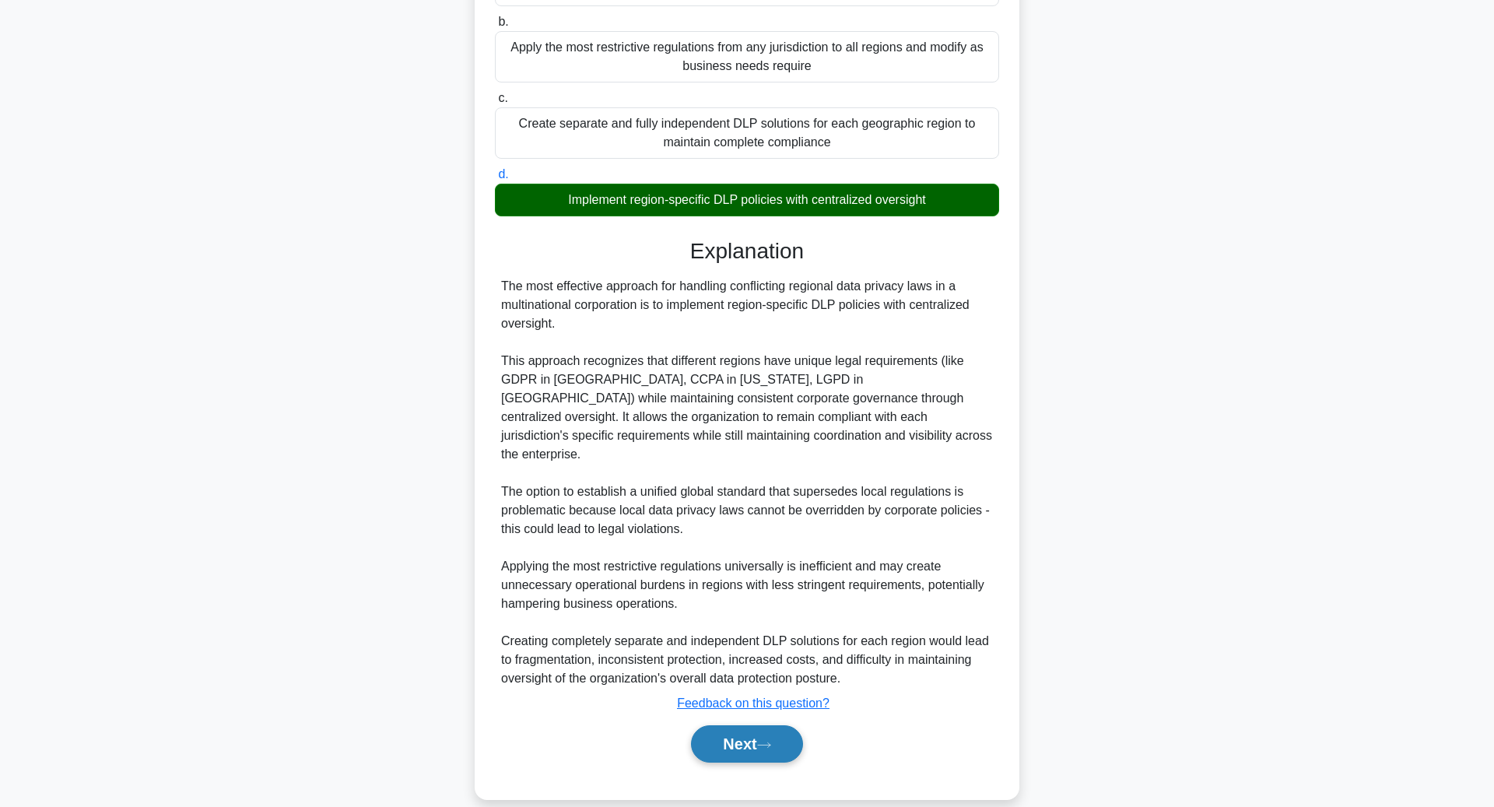
click at [772, 729] on button "Next" at bounding box center [746, 743] width 111 height 37
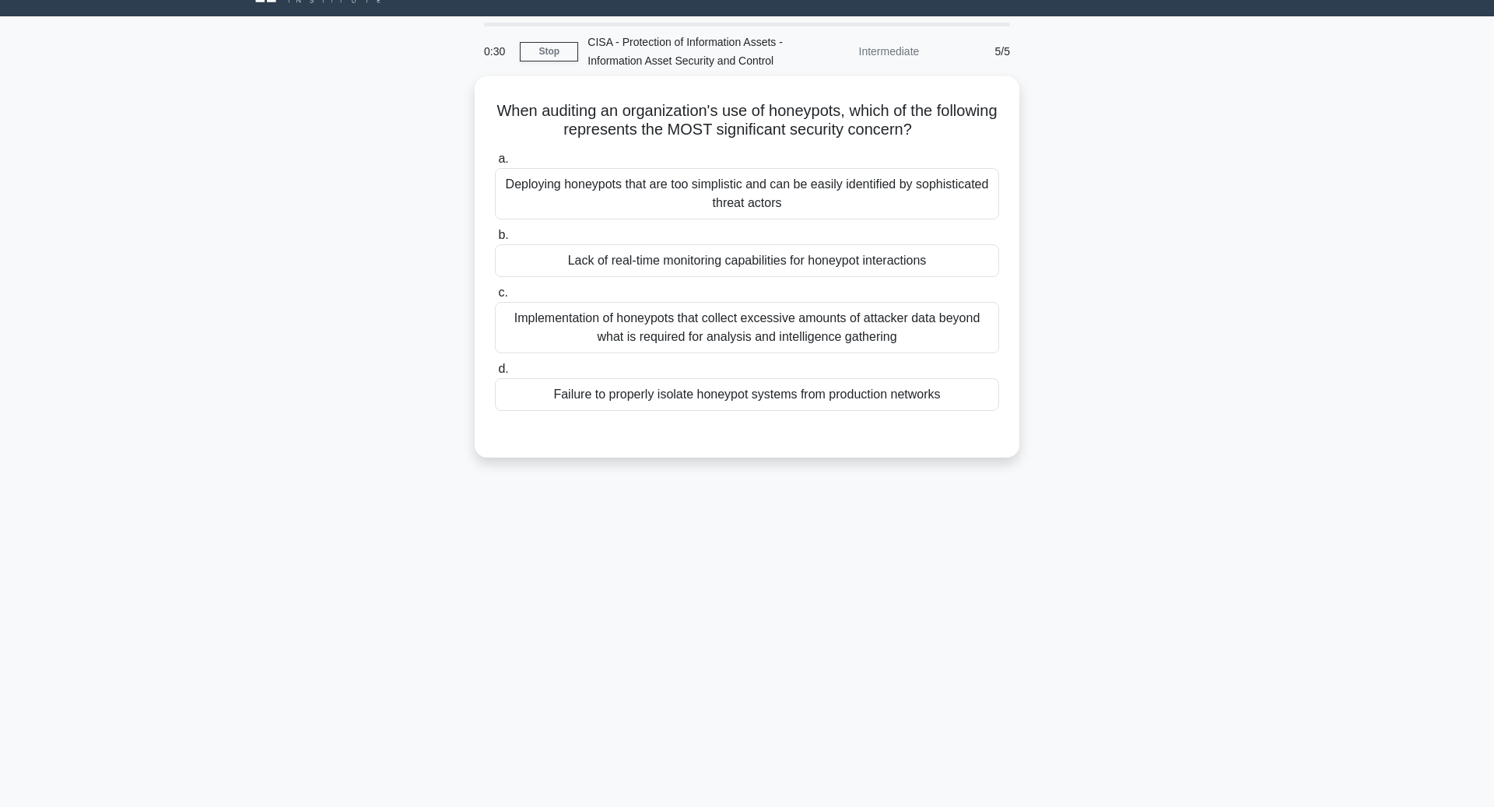
scroll to position [0, 0]
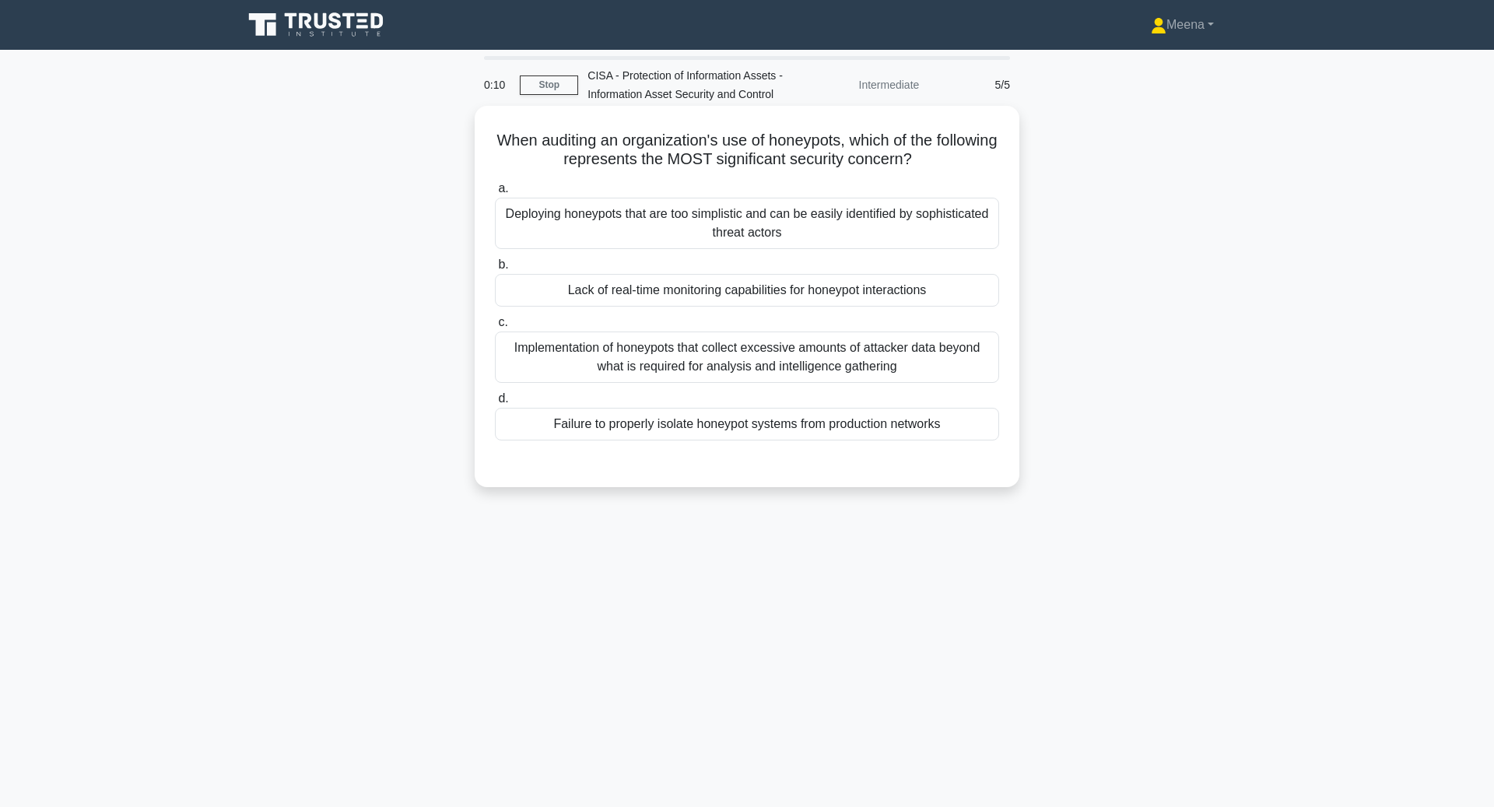
click at [854, 427] on div "Failure to properly isolate honeypot systems from production networks" at bounding box center [747, 424] width 504 height 33
click at [495, 404] on input "d. Failure to properly isolate honeypot systems from production networks" at bounding box center [495, 399] width 0 height 10
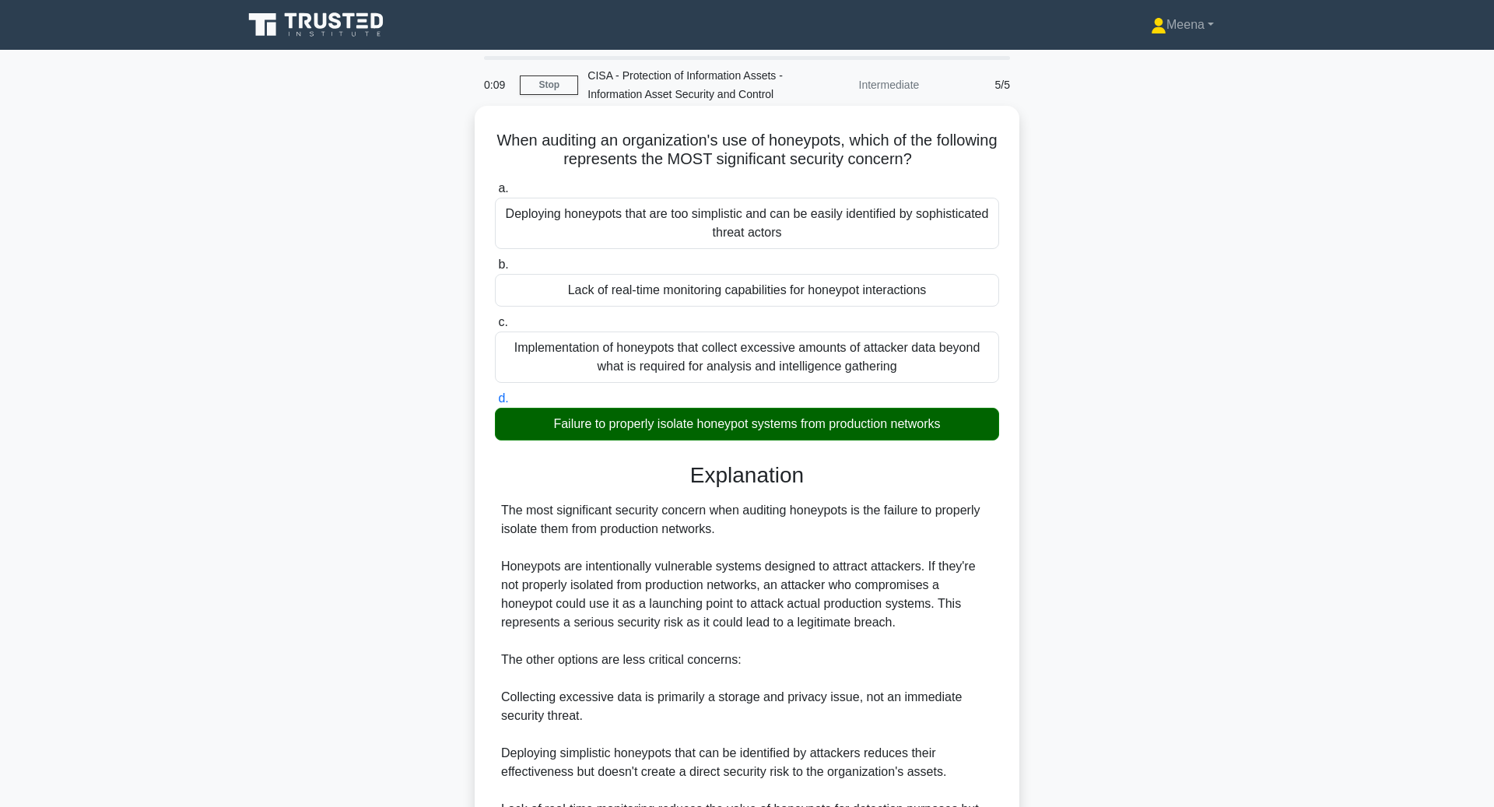
scroll to position [168, 0]
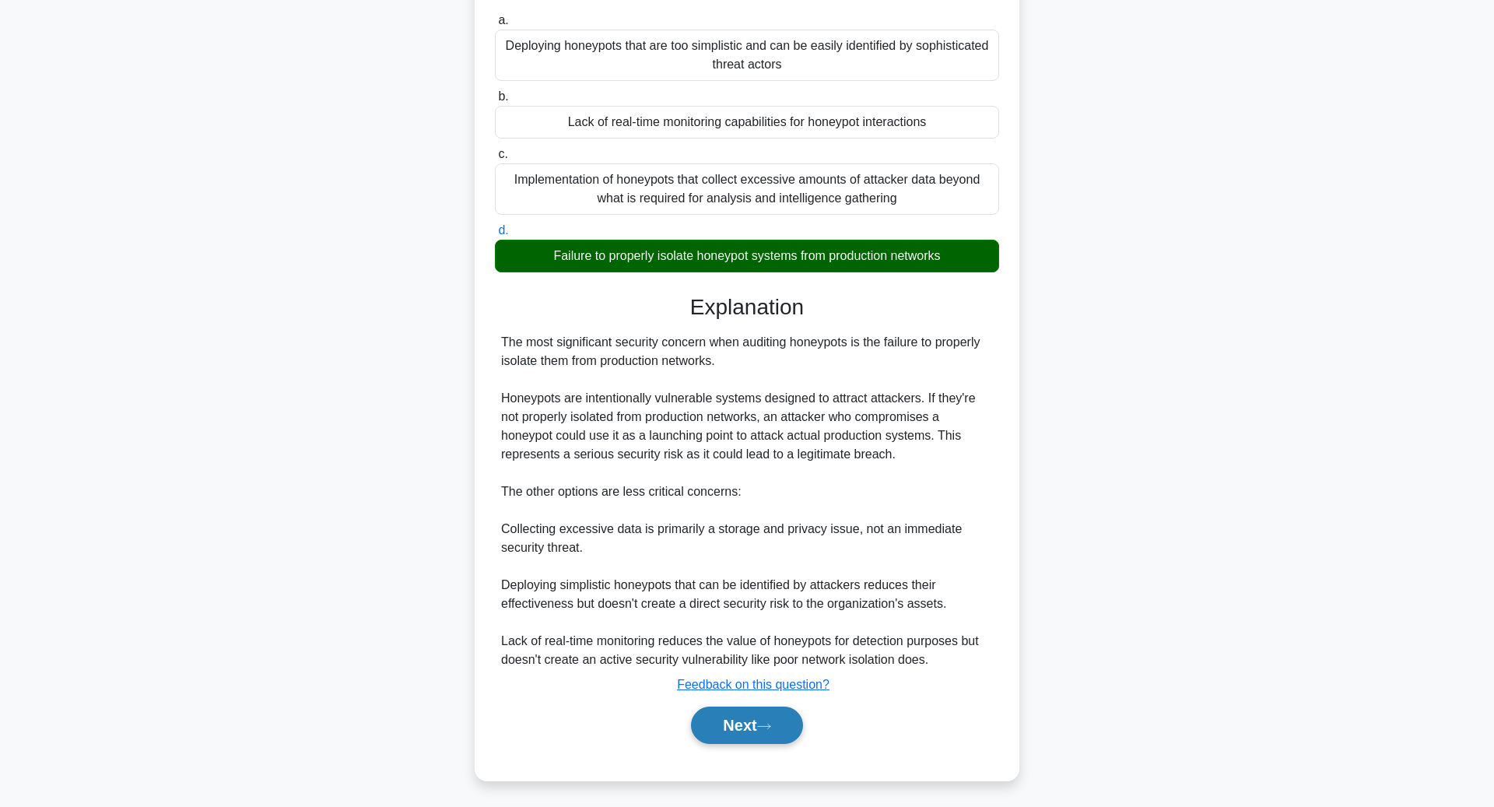
click at [777, 707] on button "Next" at bounding box center [746, 725] width 111 height 37
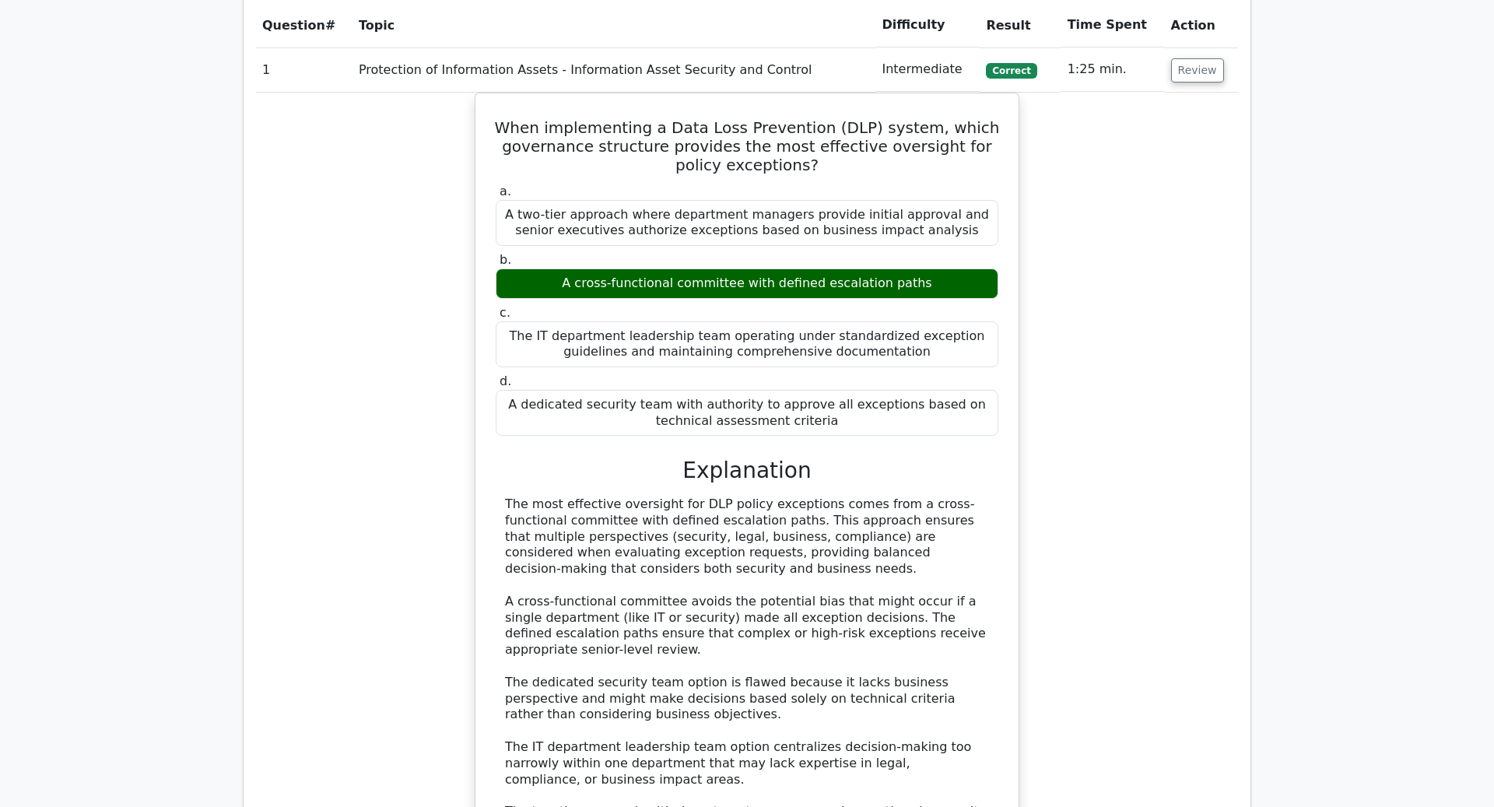
scroll to position [486, 0]
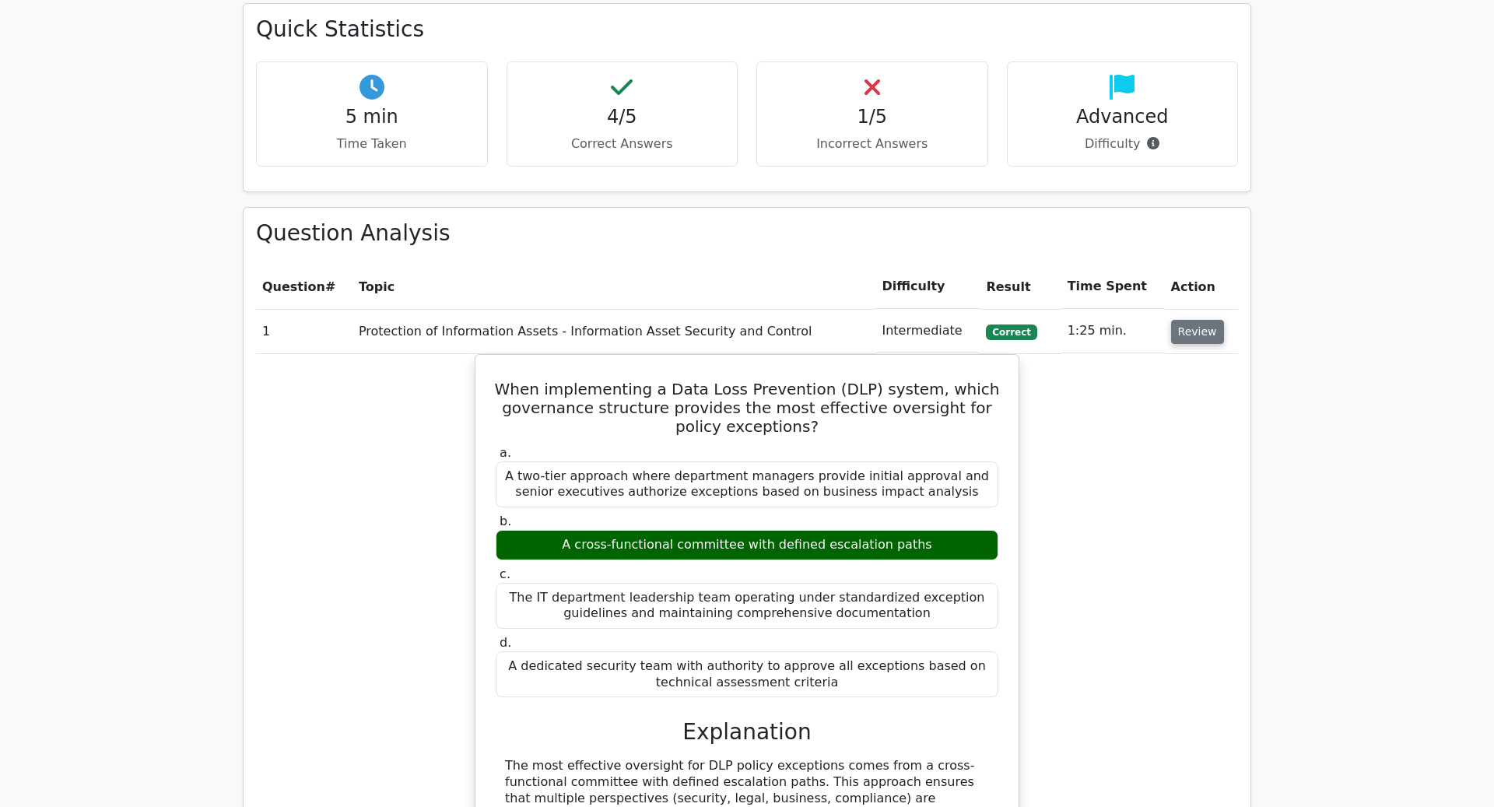
click at [1194, 328] on button "Review" at bounding box center [1197, 332] width 53 height 24
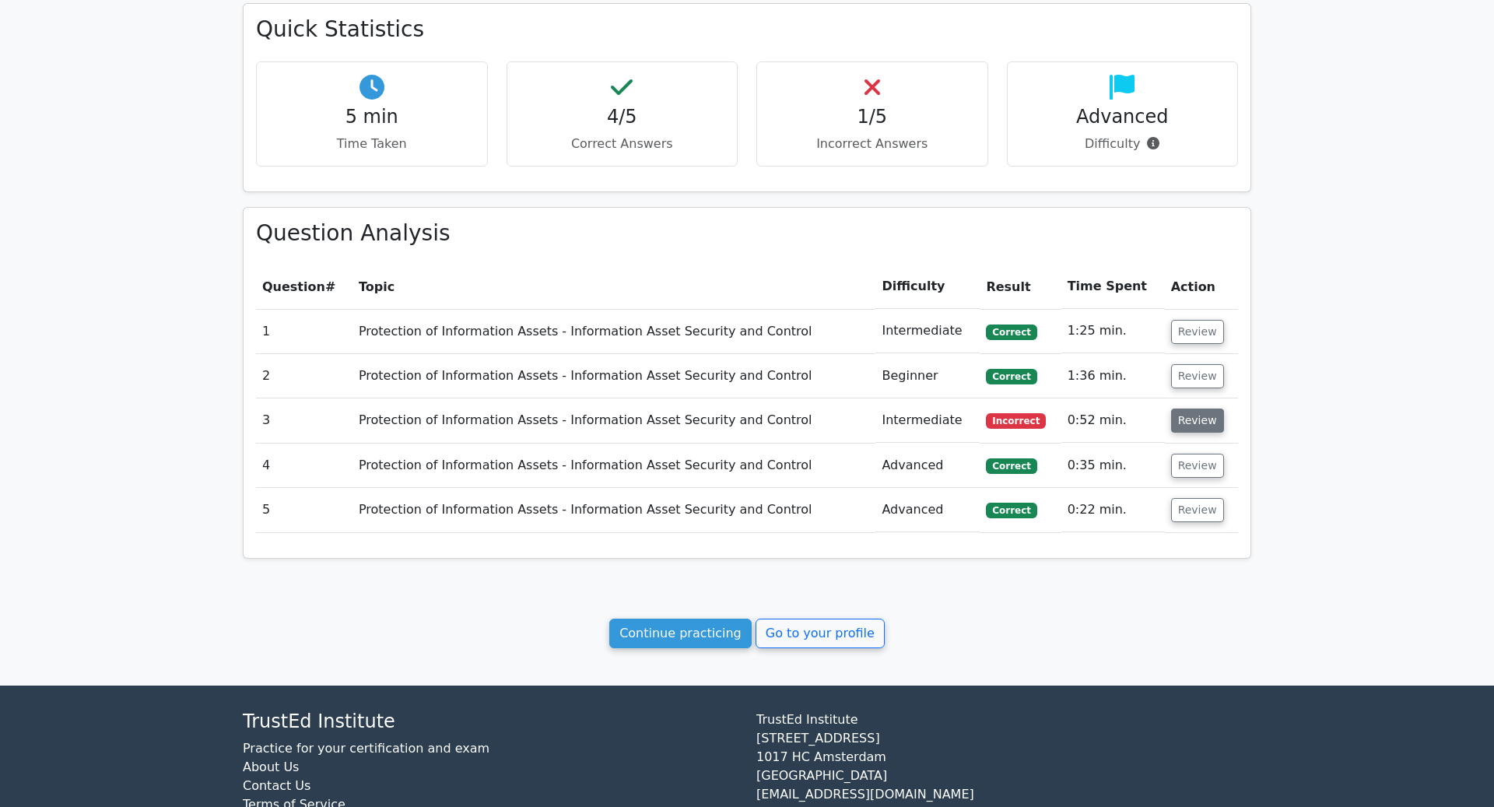
click at [1194, 421] on button "Review" at bounding box center [1197, 420] width 53 height 24
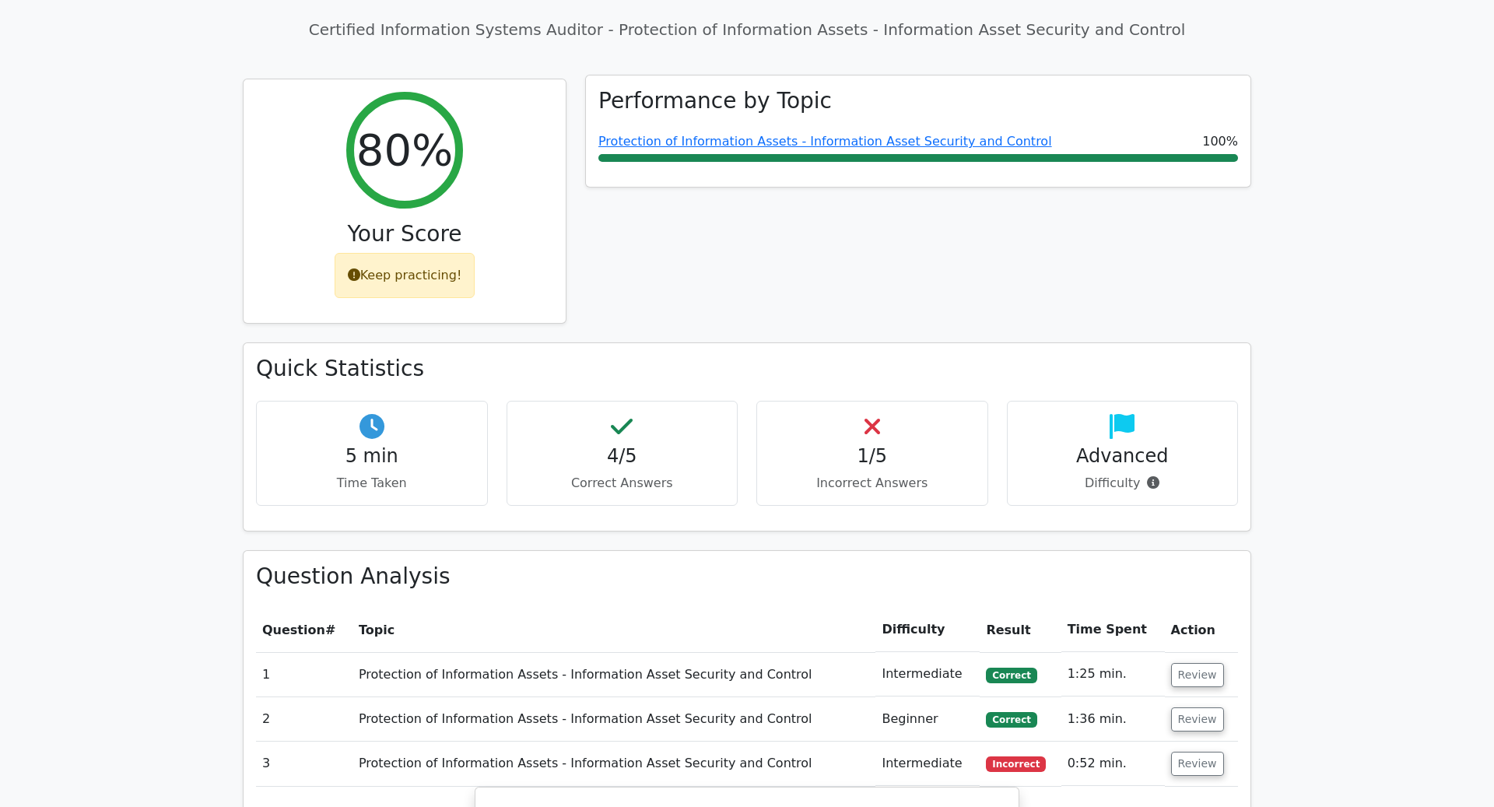
scroll to position [0, 0]
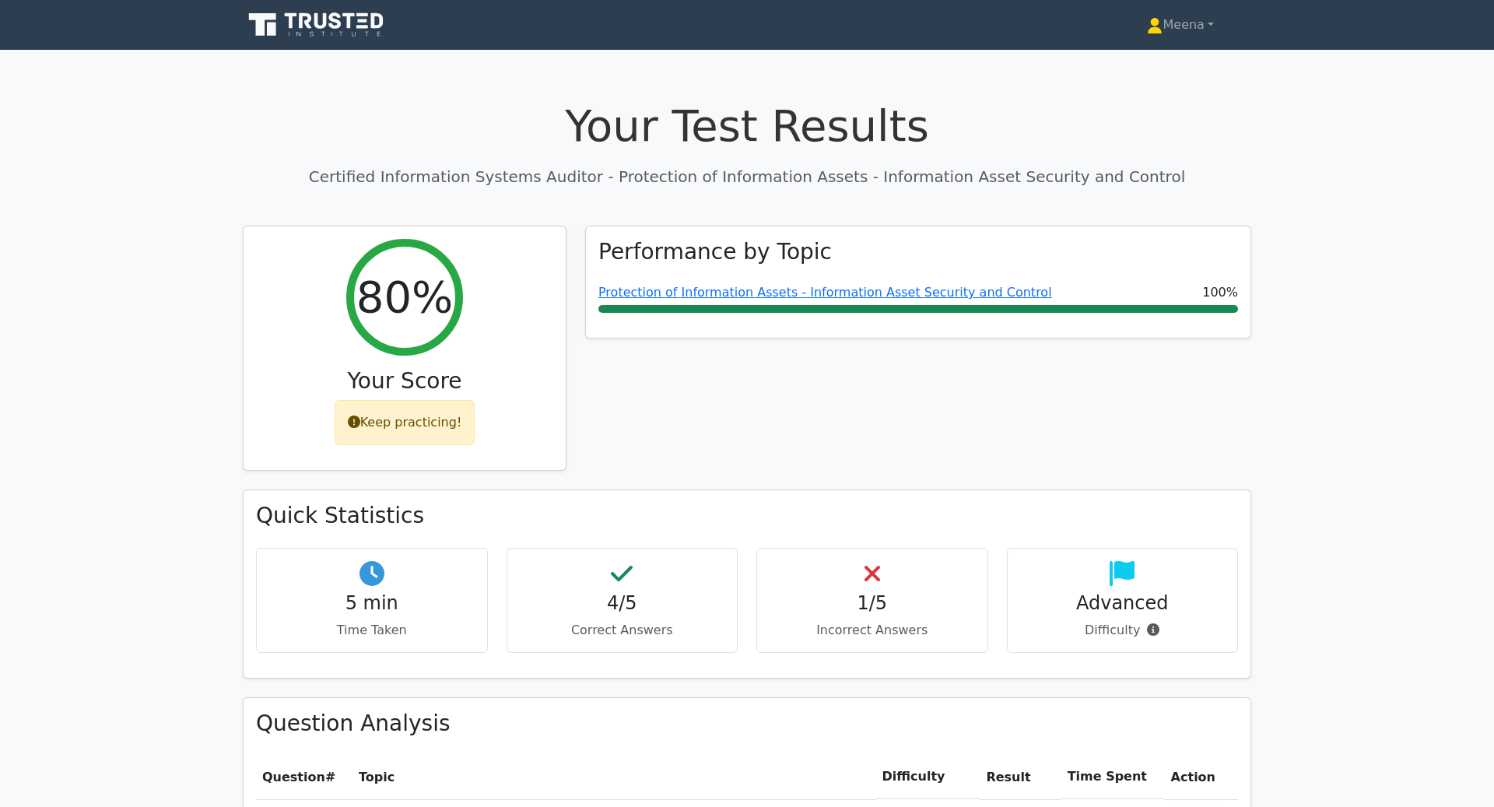
click at [353, 26] on icon at bounding box center [317, 25] width 149 height 30
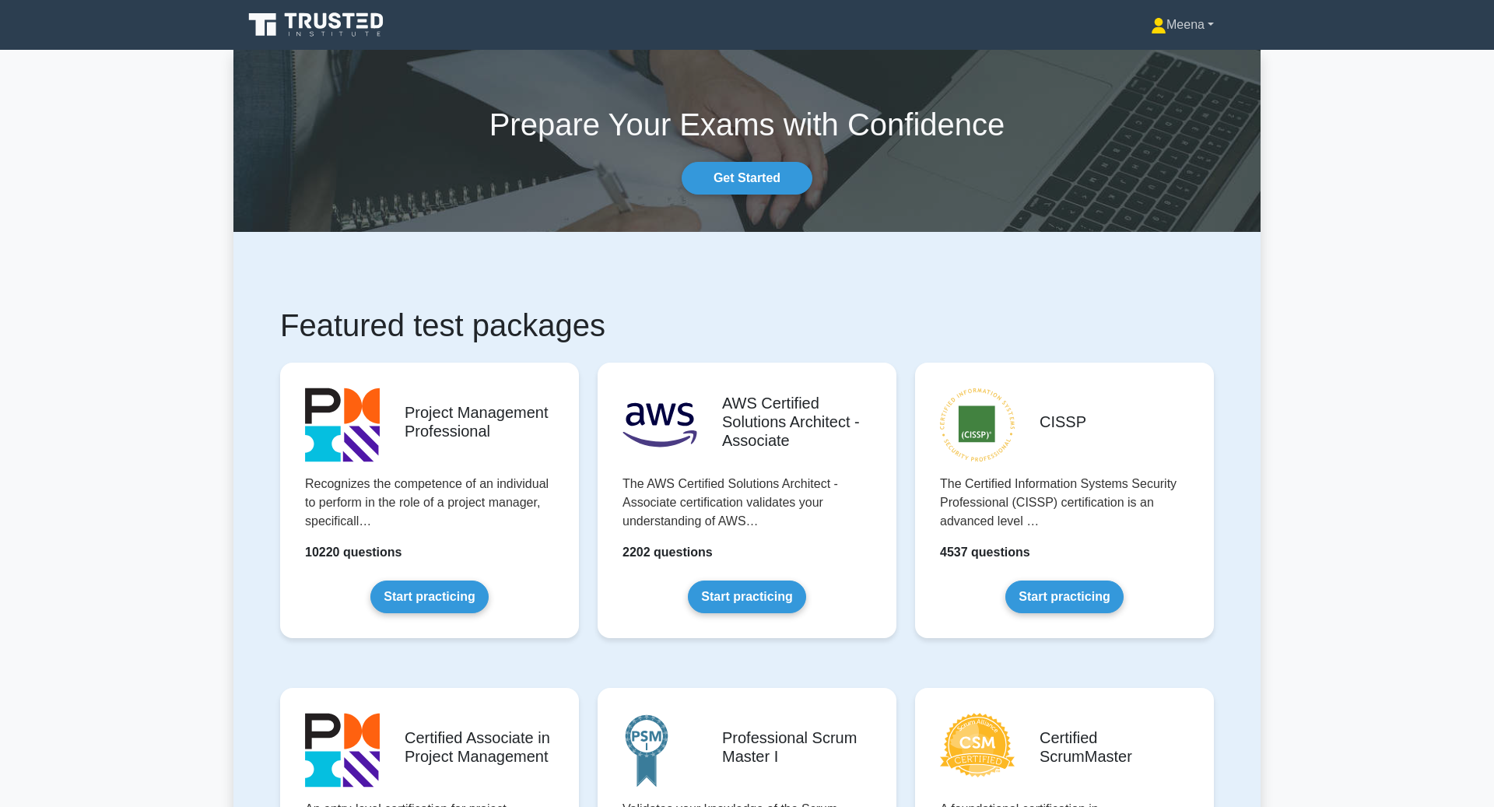
click at [1167, 31] on link "Meena" at bounding box center [1182, 24] width 138 height 31
click at [1175, 60] on link "Profile" at bounding box center [1175, 61] width 123 height 25
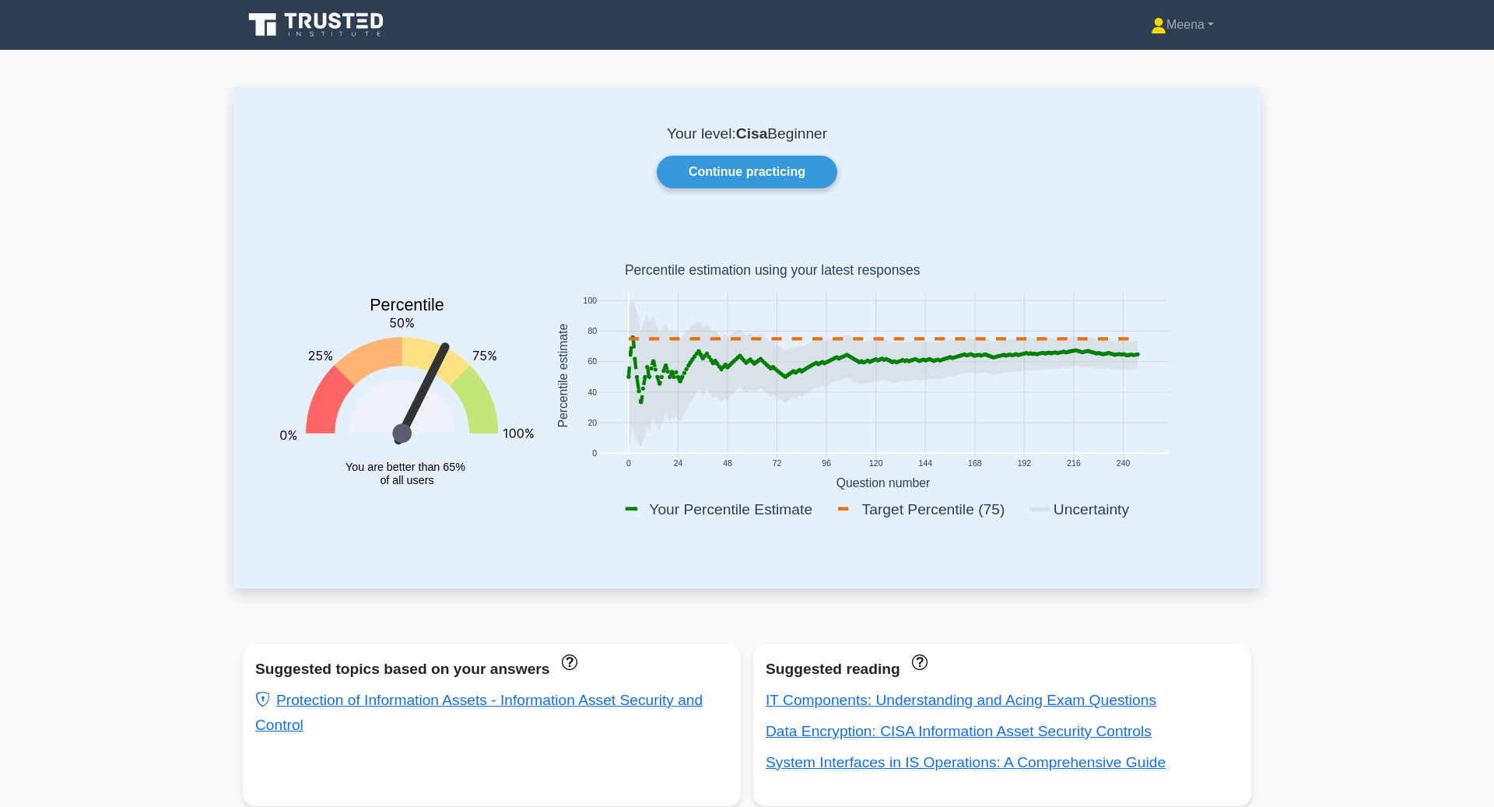
scroll to position [823, 0]
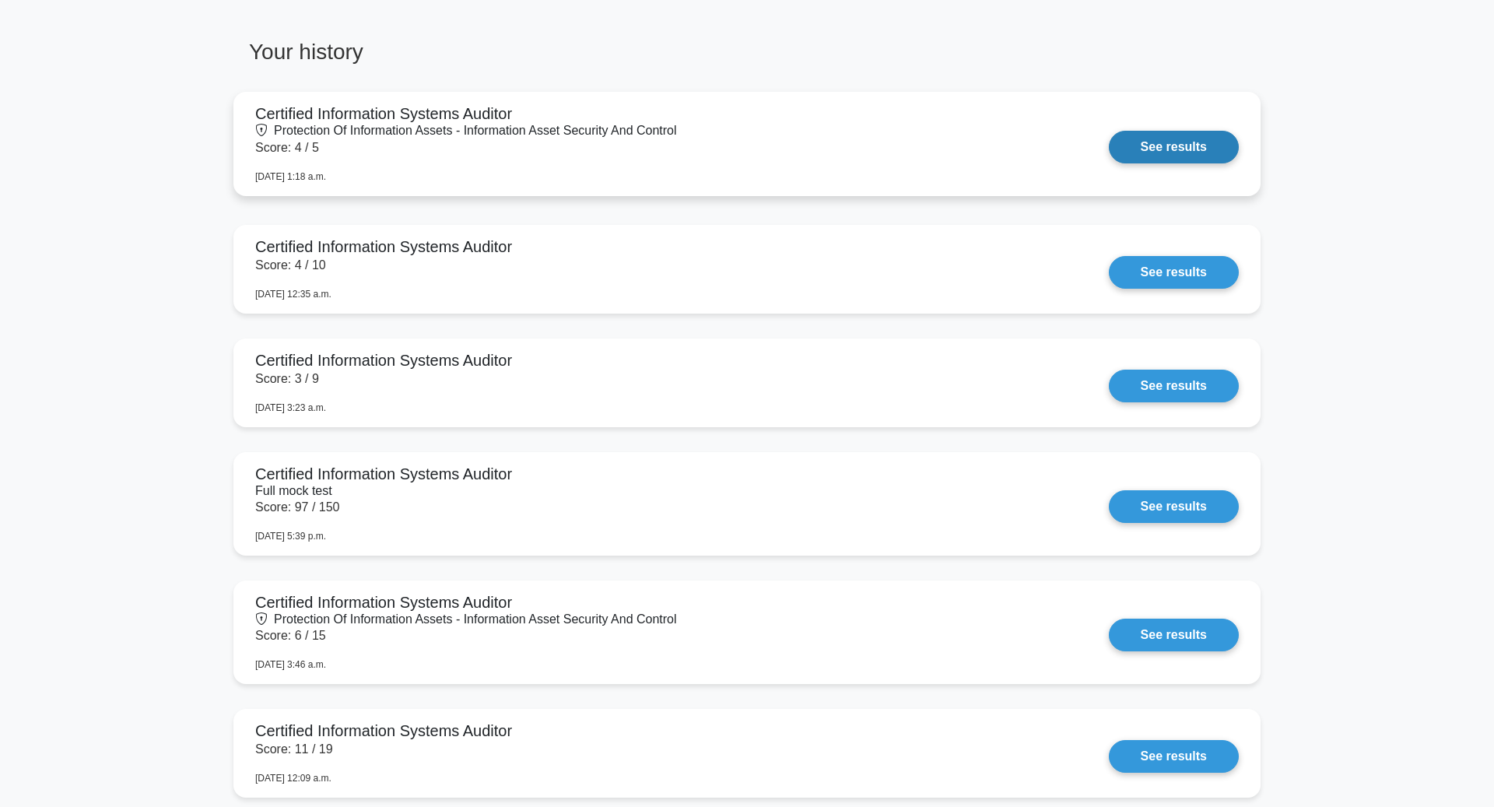
click at [1180, 144] on link "See results" at bounding box center [1174, 147] width 130 height 33
